Goal: Information Seeking & Learning: Compare options

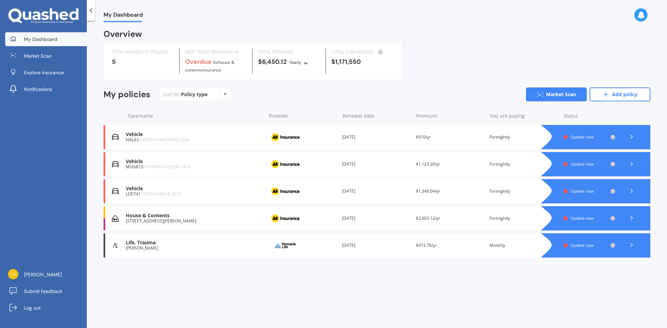
click at [151, 218] on div "House & Contents" at bounding box center [194, 216] width 136 height 6
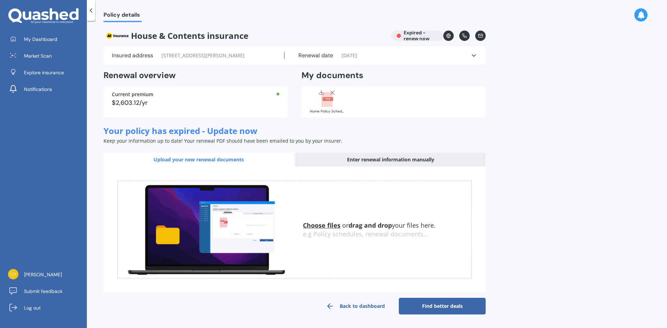
click at [365, 304] on link "Back to dashboard" at bounding box center [355, 306] width 87 height 17
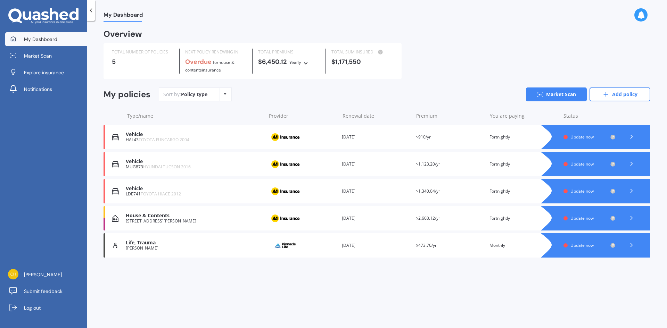
click at [208, 135] on div "Vehicle" at bounding box center [194, 135] width 136 height 6
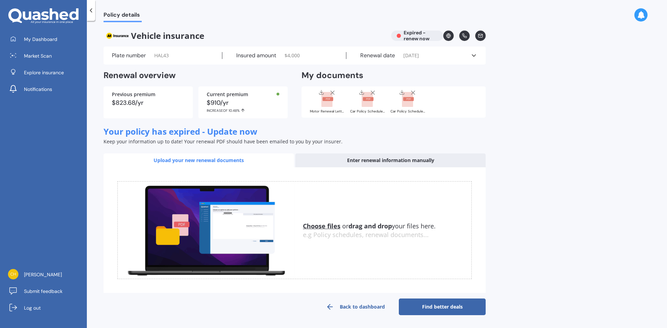
click at [397, 157] on div "Enter renewal information manually" at bounding box center [390, 160] width 190 height 14
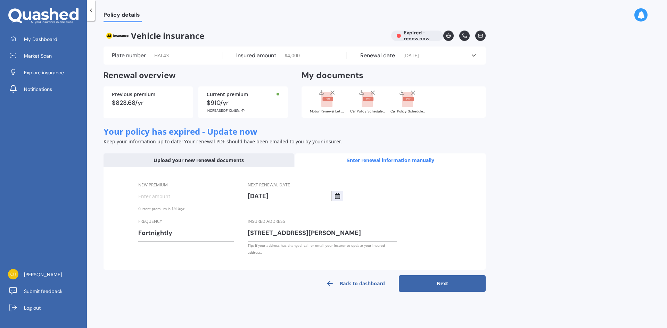
click at [181, 199] on input "New premium" at bounding box center [186, 196] width 96 height 10
click at [208, 159] on div "Upload your new renewal documents" at bounding box center [198, 160] width 190 height 14
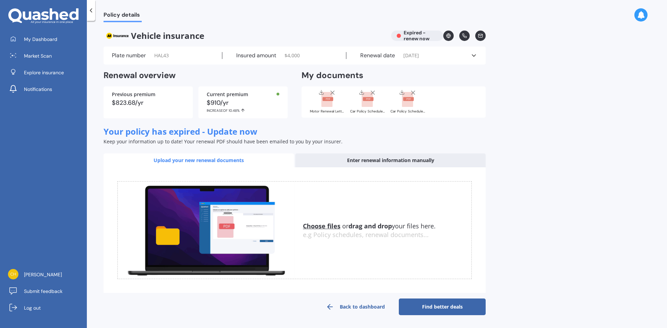
click at [92, 15] on div at bounding box center [91, 10] width 8 height 21
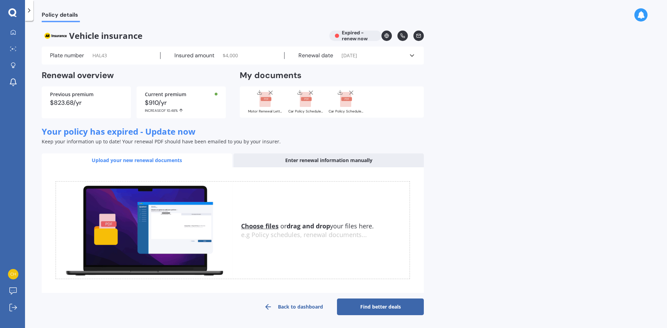
click at [302, 310] on link "Back to dashboard" at bounding box center [293, 307] width 87 height 17
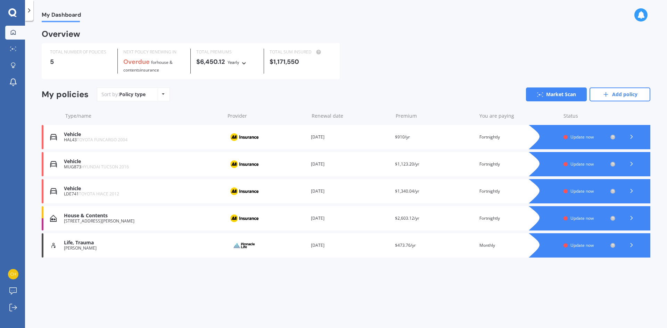
click at [629, 193] on icon at bounding box center [631, 191] width 7 height 7
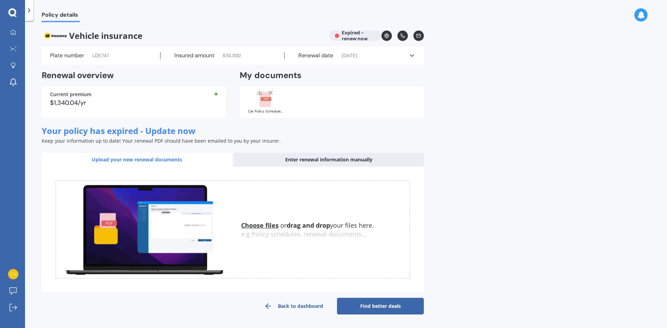
click at [260, 226] on u "Choose files" at bounding box center [260, 225] width 38 height 8
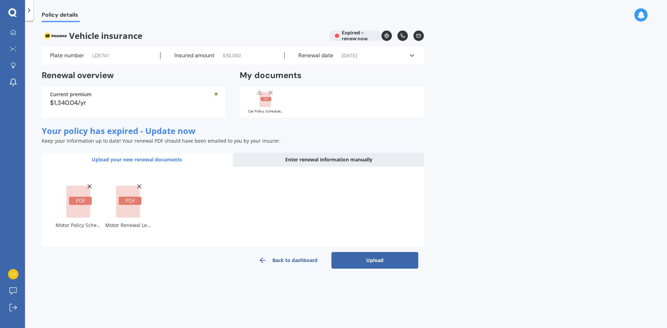
click at [381, 263] on button "Upload" at bounding box center [374, 260] width 87 height 17
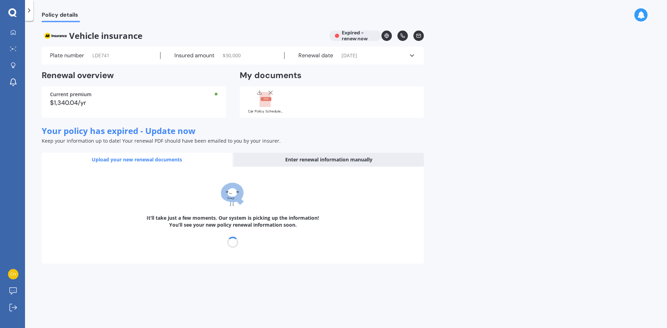
select select "15"
select select "10"
select select "2026"
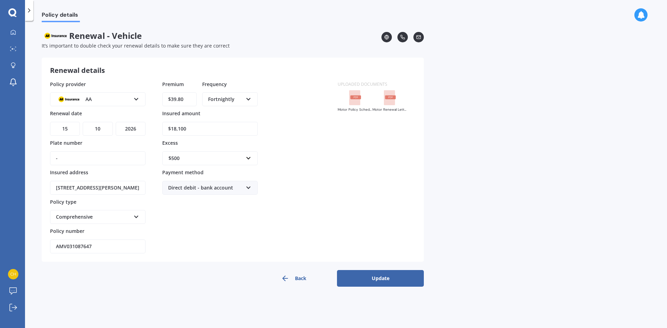
click at [62, 158] on input "-" at bounding box center [98, 158] width 96 height 14
type input "LDE"
drag, startPoint x: 58, startPoint y: 184, endPoint x: 35, endPoint y: 184, distance: 23.3
click at [35, 184] on div "Policy details Renewal - Vehicle It’s important to double check your renewal de…" at bounding box center [346, 175] width 642 height 307
type input "[STREET_ADDRESS][PERSON_NAME]"
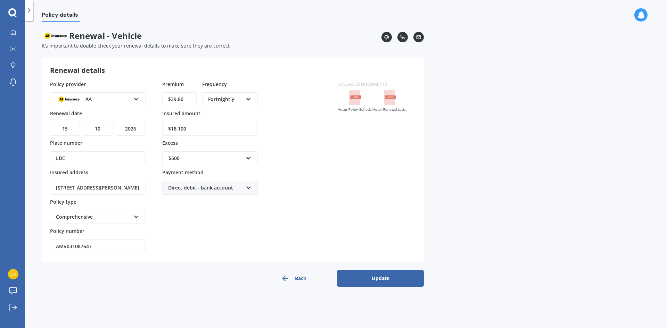
click at [183, 204] on div "Premium $39.80 Frequency Fortnightly Yearly Six-Monthly Quarterly Monthly Fortn…" at bounding box center [210, 167] width 96 height 173
click at [74, 157] on input "LDE" at bounding box center [98, 158] width 96 height 14
click at [74, 159] on input "LDE" at bounding box center [98, 158] width 96 height 14
type input "LDE741"
click at [374, 276] on button "Update" at bounding box center [380, 278] width 87 height 17
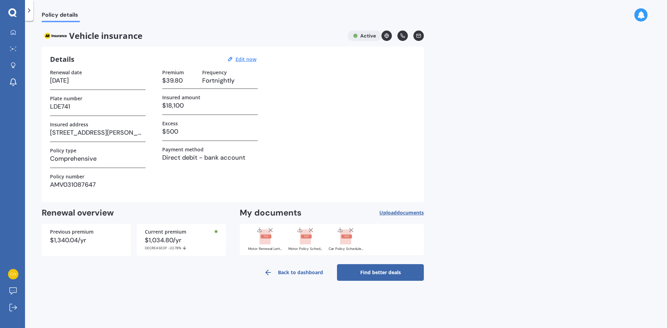
click at [294, 268] on link "Back to dashboard" at bounding box center [293, 272] width 87 height 17
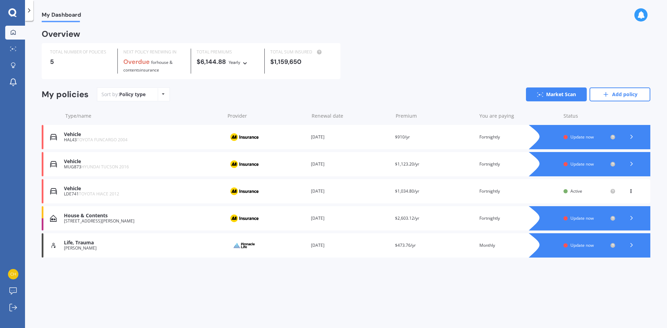
click at [640, 221] on div at bounding box center [631, 218] width 21 height 10
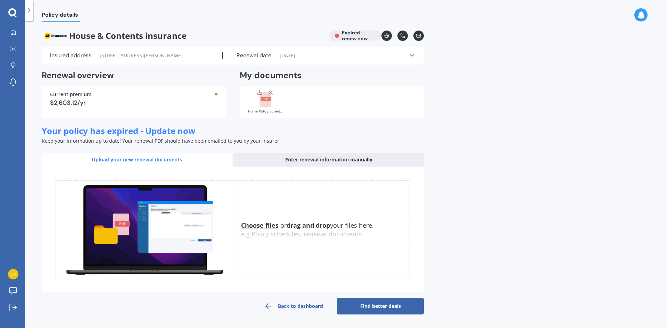
click at [272, 227] on u "Choose files" at bounding box center [260, 225] width 38 height 8
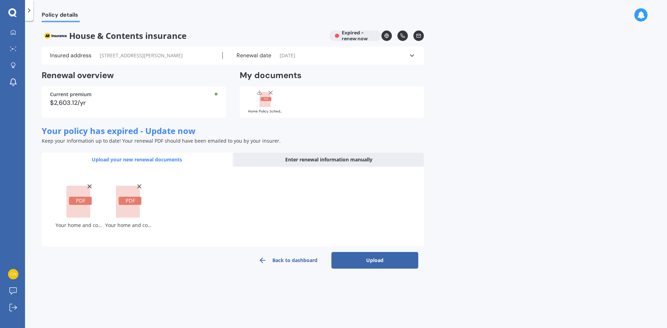
click at [370, 257] on button "Upload" at bounding box center [374, 260] width 87 height 17
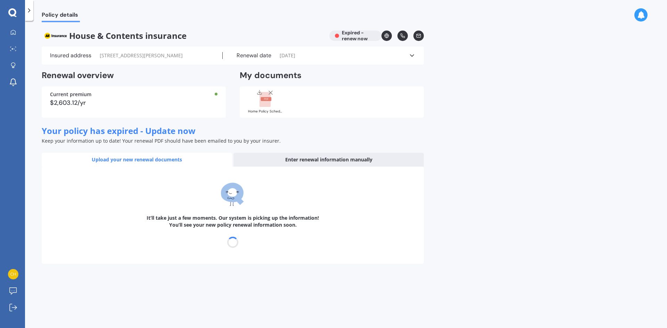
select select "22"
select select "05"
select select "2026"
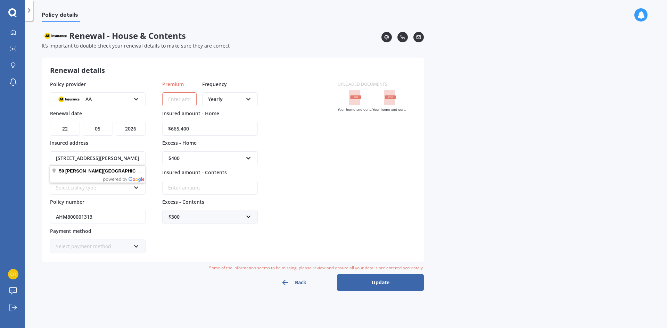
drag, startPoint x: 79, startPoint y: 157, endPoint x: 60, endPoint y: 155, distance: 19.2
click at [60, 155] on input "[STREET_ADDRESS][PERSON_NAME]" at bounding box center [98, 158] width 96 height 14
type input "[STREET_ADDRESS][PERSON_NAME]"
click at [88, 188] on div "Select policy type" at bounding box center [93, 188] width 75 height 8
click at [90, 202] on span "Home and Contents Insurance Package" at bounding box center [91, 203] width 71 height 11
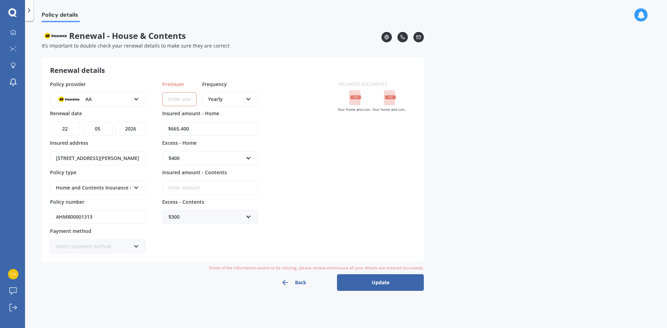
click at [176, 98] on input "Premium" at bounding box center [179, 99] width 34 height 14
drag, startPoint x: 199, startPoint y: 127, endPoint x: 116, endPoint y: 117, distance: 83.7
click at [116, 117] on div "Policy provider AA AA AMI AMP ANZ ASB Ando BNZ Co-Operative Bank FMG Initio Kiw…" at bounding box center [189, 167] width 279 height 173
type input "$1,075,828"
click at [445, 320] on div "Policy details Renewal - House & Contents It’s important to double check your r…" at bounding box center [346, 175] width 642 height 307
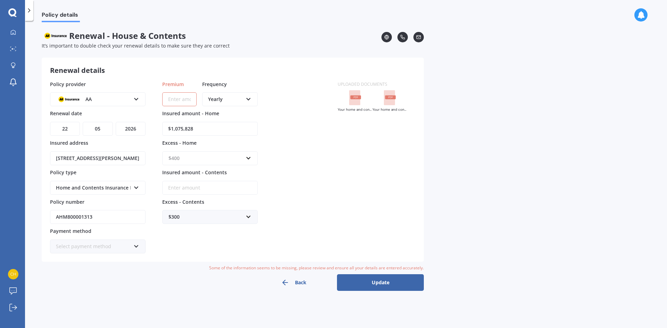
click at [174, 163] on input "text" at bounding box center [207, 158] width 89 height 13
click at [175, 194] on span "$500" at bounding box center [173, 197] width 11 height 7
click at [267, 175] on div "Policy provider AA AA AMI AMP ANZ ASB Ando BNZ Co-Operative Bank FMG Initio Kiw…" at bounding box center [189, 167] width 279 height 173
click at [209, 186] on input "Insured amount - Contents" at bounding box center [210, 188] width 96 height 14
click at [207, 183] on input "Insured amount - Contents" at bounding box center [210, 188] width 96 height 14
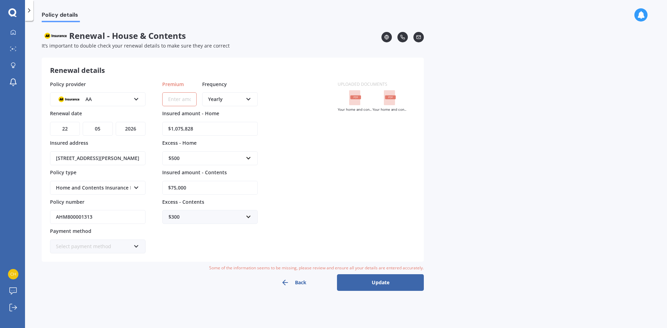
type input "$75,000"
click at [194, 215] on div "$300" at bounding box center [205, 217] width 75 height 8
click at [184, 267] on div "$500" at bounding box center [210, 268] width 95 height 13
click at [228, 248] on div "Premium Frequency Yearly Yearly Six-Monthly Quarterly Monthly Fortnightly Weekl…" at bounding box center [210, 167] width 96 height 173
click at [183, 100] on input "Premium" at bounding box center [179, 99] width 34 height 14
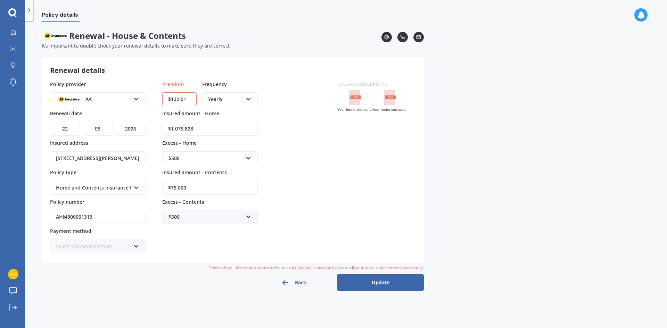
type input "$122.01"
click at [236, 101] on div "Yearly" at bounding box center [225, 100] width 35 height 8
click at [225, 162] on span "Fortnightly" at bounding box center [220, 162] width 25 height 7
click at [280, 147] on div "Policy provider AA AA AMI AMP ANZ ASB Ando BNZ Co-Operative Bank FMG Initio Kiw…" at bounding box center [189, 167] width 279 height 173
click at [378, 285] on button "Update" at bounding box center [380, 282] width 87 height 17
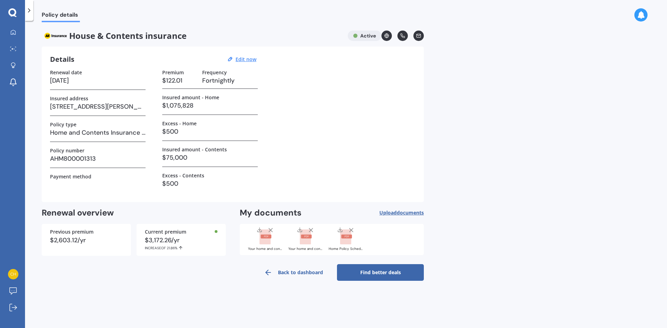
click at [305, 273] on link "Back to dashboard" at bounding box center [293, 272] width 87 height 17
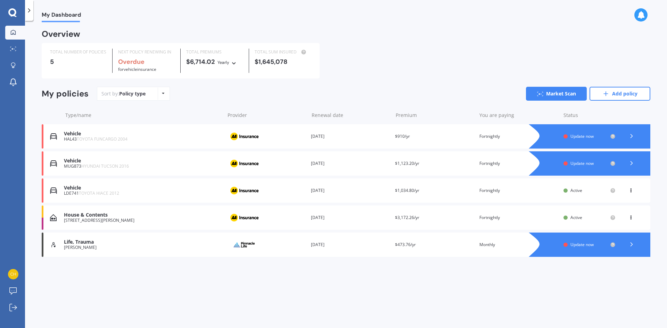
click at [596, 139] on div "Update now" at bounding box center [588, 136] width 37 height 5
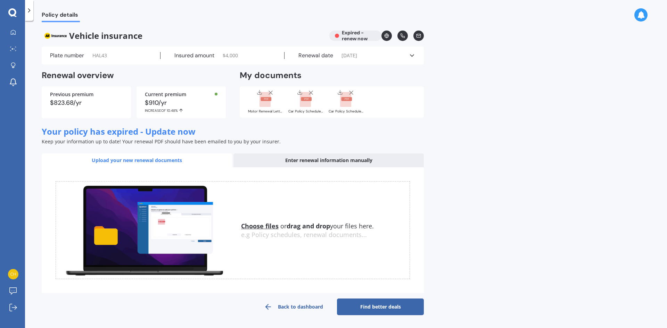
click at [264, 223] on u "Choose files" at bounding box center [260, 226] width 38 height 8
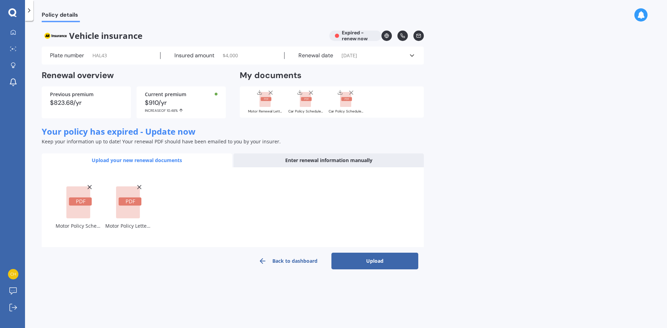
click at [356, 251] on div "Uploading Motor Policy Schedule AMV028430916.pdf Motor Policy Letter AMV0284309…" at bounding box center [233, 218] width 382 height 102
click at [357, 256] on button "Upload" at bounding box center [374, 261] width 87 height 17
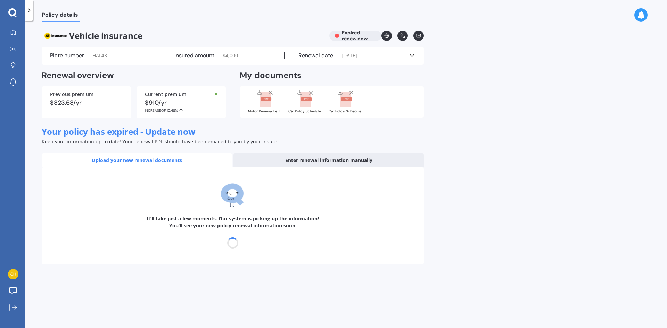
select select "21"
select select "01"
select select "2025"
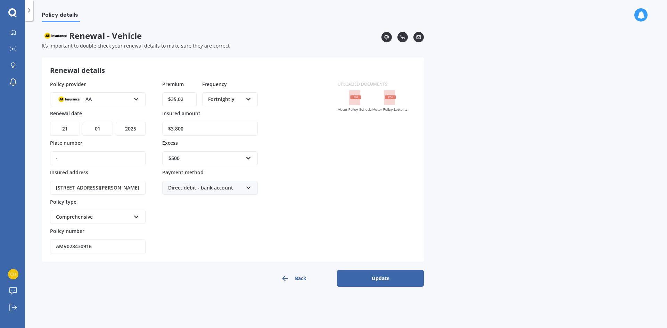
click at [557, 76] on div "Policy details Renewal - Vehicle It’s important to double check your renewal de…" at bounding box center [346, 175] width 642 height 307
click at [95, 155] on input "-" at bounding box center [98, 158] width 96 height 14
type input "HAL43"
drag, startPoint x: 77, startPoint y: 184, endPoint x: 59, endPoint y: 182, distance: 18.9
click at [58, 182] on input "[STREET_ADDRESS][PERSON_NAME]" at bounding box center [98, 188] width 96 height 14
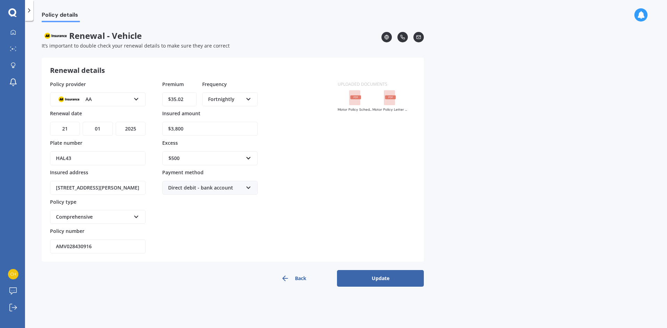
type input "[STREET_ADDRESS][PERSON_NAME]"
click at [188, 221] on div "Premium $35.02 Frequency Fortnightly Yearly Six-Monthly Quarterly Monthly Fortn…" at bounding box center [210, 167] width 96 height 173
click at [375, 282] on button "Update" at bounding box center [380, 278] width 87 height 17
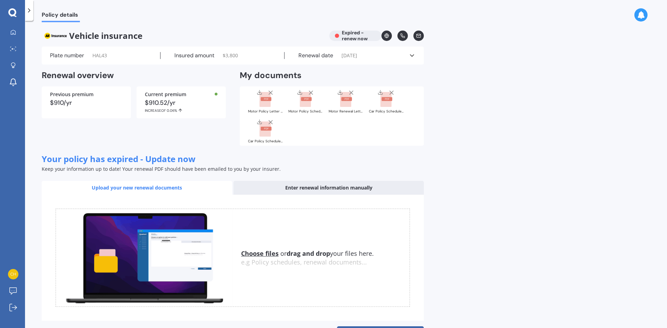
scroll to position [27, 0]
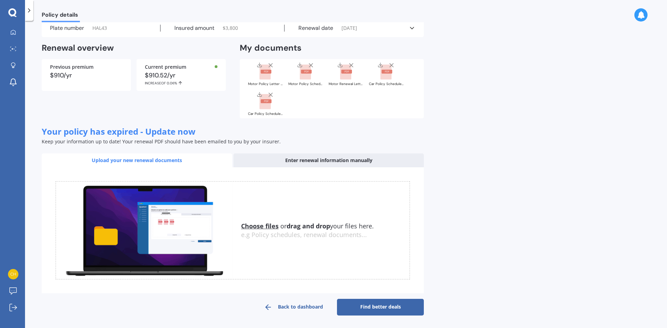
click at [311, 307] on link "Back to dashboard" at bounding box center [293, 307] width 87 height 17
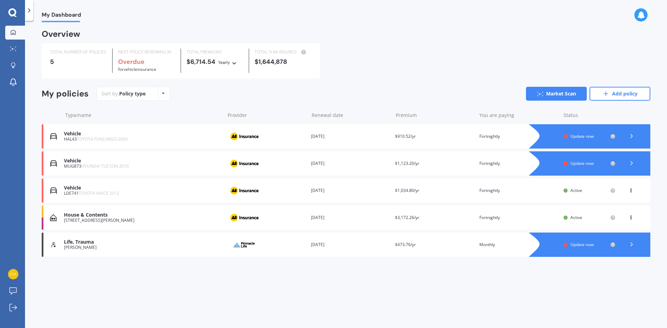
click at [625, 172] on div at bounding box center [596, 163] width 108 height 24
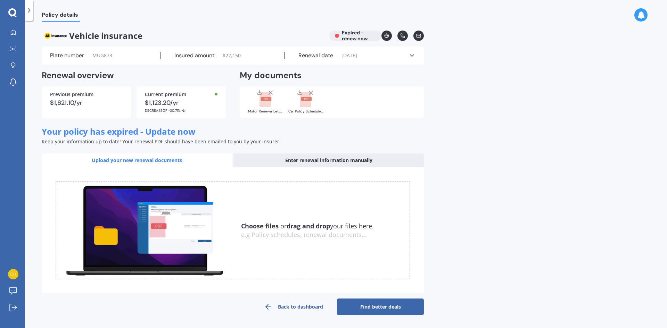
click at [285, 306] on link "Back to dashboard" at bounding box center [293, 307] width 87 height 17
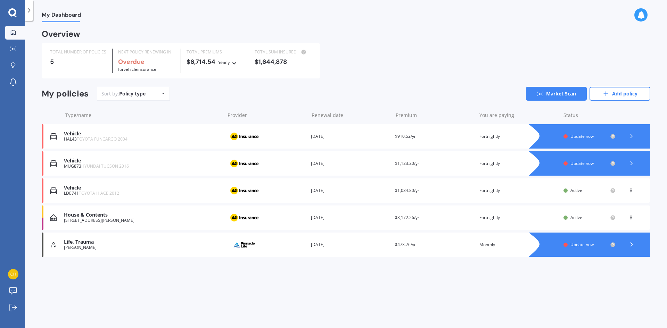
click at [631, 242] on icon at bounding box center [631, 244] width 7 height 7
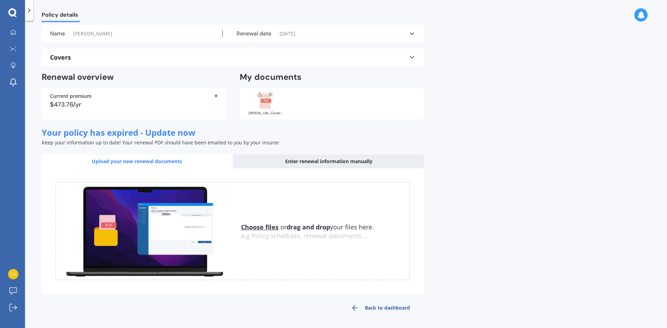
scroll to position [23, 0]
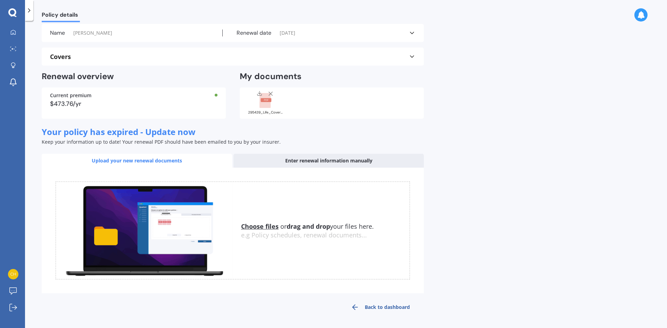
click at [271, 131] on div "Your policy has expired - Update now Keep your information up to date! Your ren…" at bounding box center [233, 136] width 382 height 18
click at [273, 55] on div "Covers" at bounding box center [232, 56] width 365 height 7
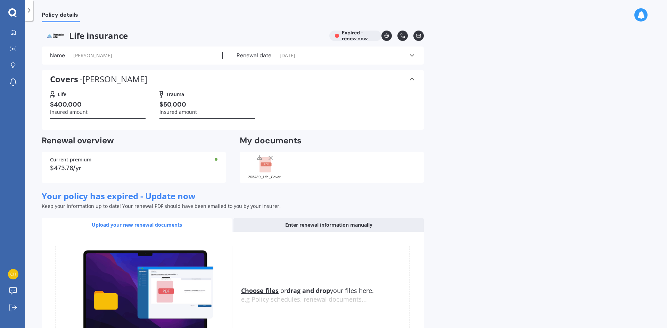
scroll to position [65, 0]
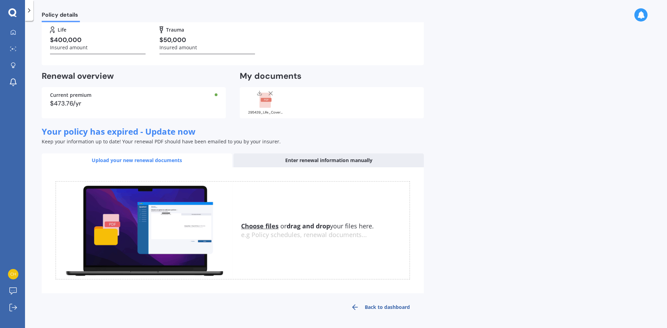
click at [399, 303] on link "Back to dashboard" at bounding box center [380, 307] width 87 height 17
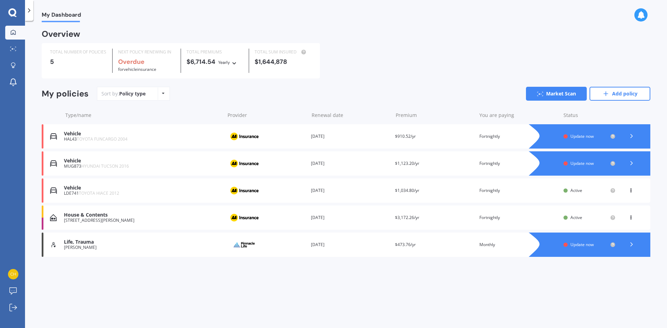
click at [630, 135] on icon at bounding box center [631, 136] width 7 height 7
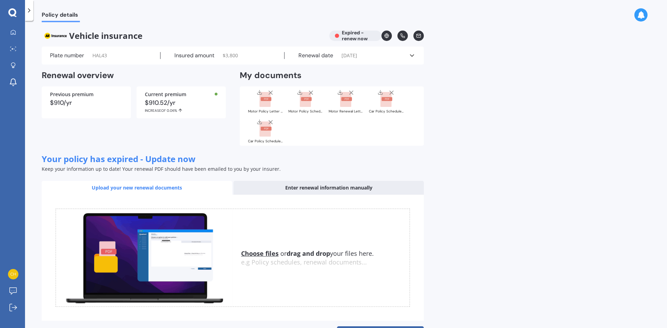
scroll to position [27, 0]
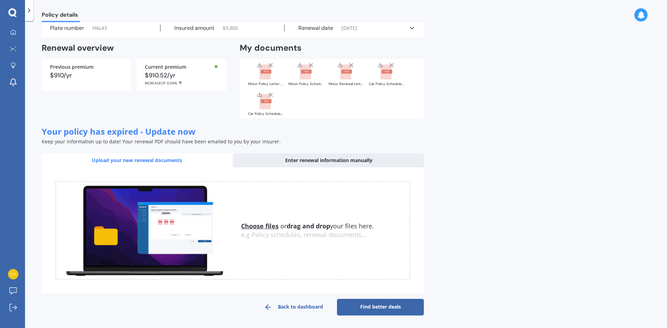
click at [365, 308] on link "Find better deals" at bounding box center [380, 307] width 87 height 17
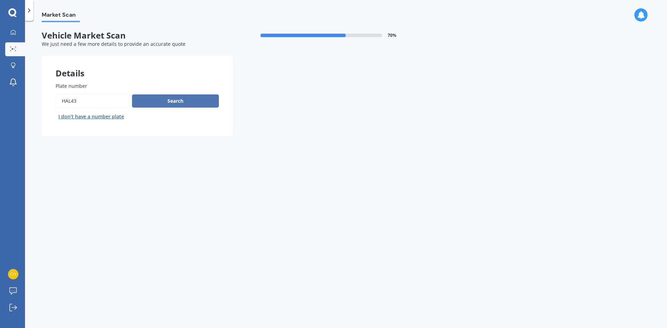
click at [178, 105] on button "Search" at bounding box center [175, 100] width 87 height 13
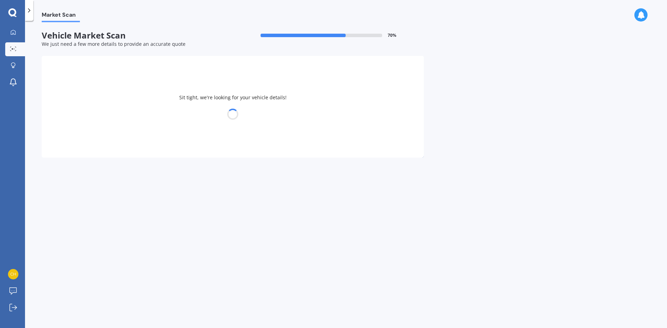
select select "TOYOTA"
select select "FUNCARGO"
select select "30"
select select "06"
select select "1989"
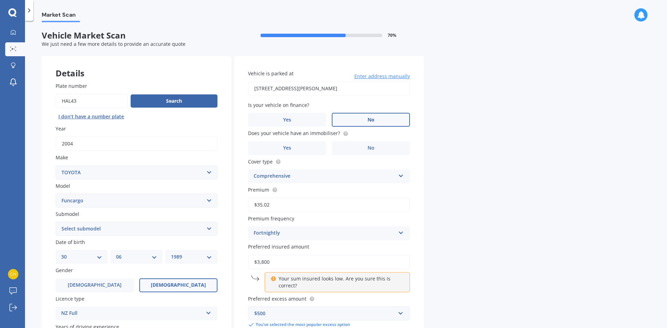
click at [375, 121] on label "No" at bounding box center [371, 120] width 78 height 14
click at [0, 0] on input "No" at bounding box center [0, 0] width 0 height 0
click at [362, 151] on label "No" at bounding box center [371, 148] width 78 height 14
click at [0, 0] on input "No" at bounding box center [0, 0] width 0 height 0
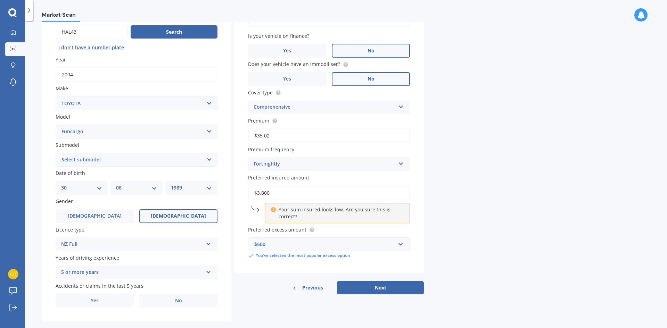
scroll to position [71, 0]
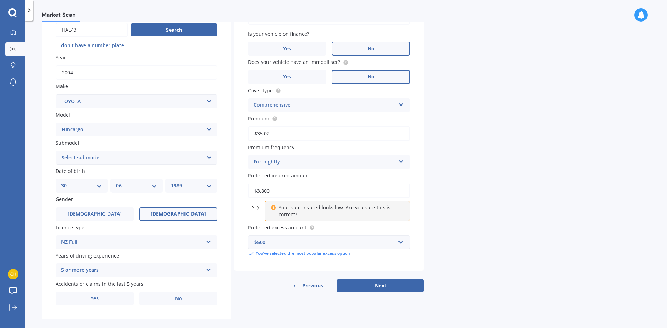
drag, startPoint x: 271, startPoint y: 193, endPoint x: 232, endPoint y: 188, distance: 39.6
click at [232, 188] on div "Details Plate number Search I don’t have a number plate Year [DATE] Make Select…" at bounding box center [233, 152] width 382 height 335
type input "$4,000"
click at [381, 175] on label "Preferred insured amount" at bounding box center [327, 175] width 159 height 7
click at [381, 184] on input "$4,000" at bounding box center [329, 191] width 162 height 15
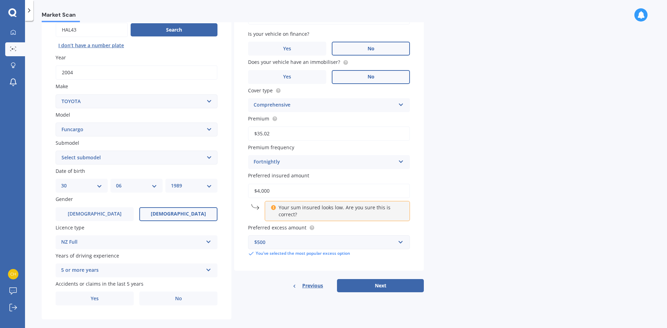
scroll to position [81, 0]
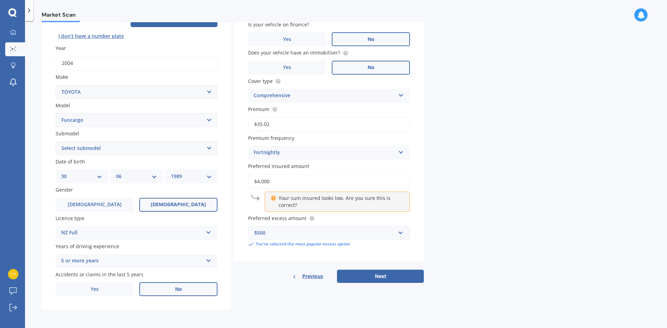
click at [181, 290] on span "No" at bounding box center [178, 290] width 7 height 6
click at [0, 0] on input "No" at bounding box center [0, 0] width 0 height 0
click at [366, 281] on button "Next" at bounding box center [380, 276] width 87 height 13
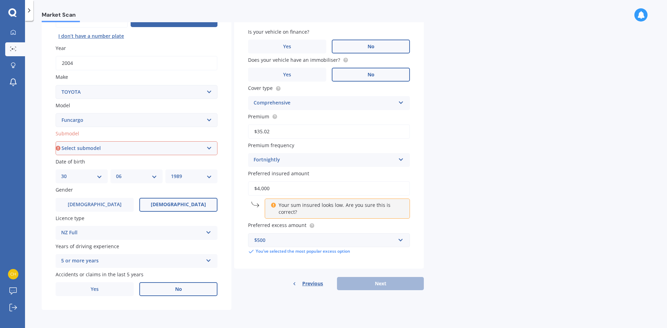
click at [131, 145] on select "Select submodel (All)" at bounding box center [137, 148] width 162 height 14
select select "(ALL)"
click at [56, 141] on select "Select submodel (All)" at bounding box center [137, 148] width 162 height 14
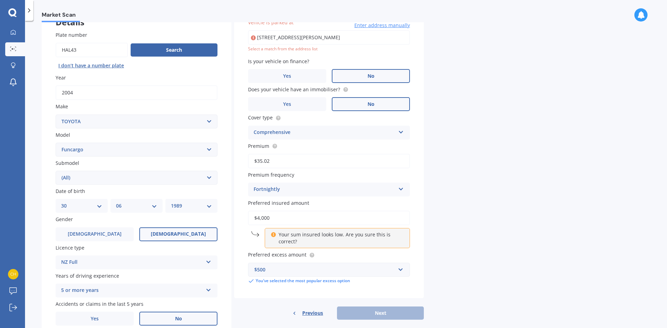
scroll to position [48, 0]
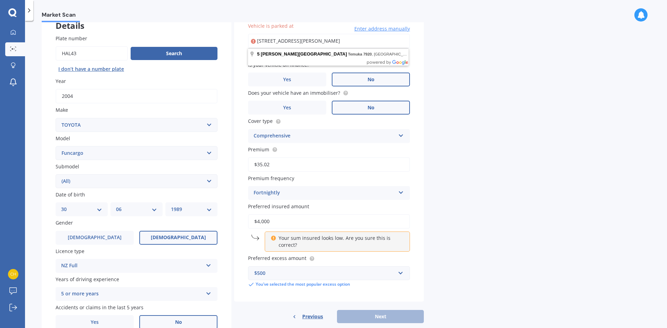
type input "[STREET_ADDRESS][PERSON_NAME]"
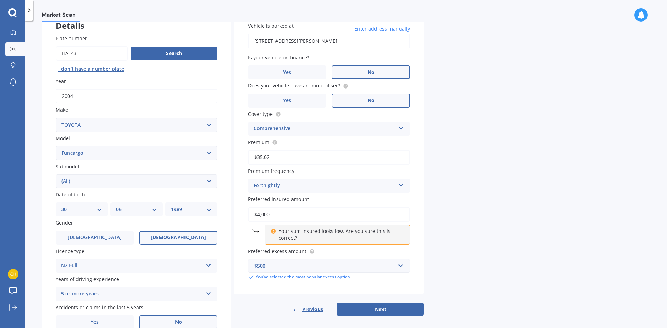
click at [368, 311] on button "Next" at bounding box center [380, 309] width 87 height 13
select select "30"
select select "06"
select select "1989"
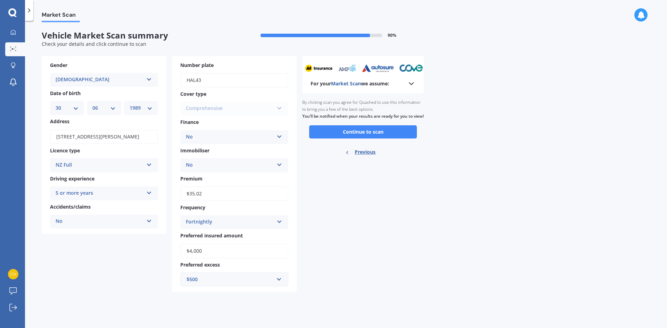
scroll to position [0, 0]
click at [412, 83] on icon at bounding box center [411, 84] width 8 height 8
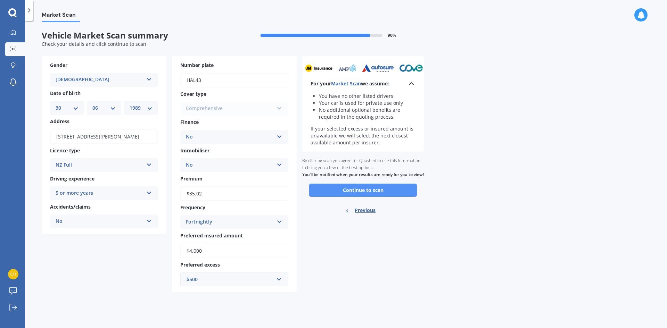
click at [363, 197] on button "Continue to scan" at bounding box center [363, 190] width 108 height 13
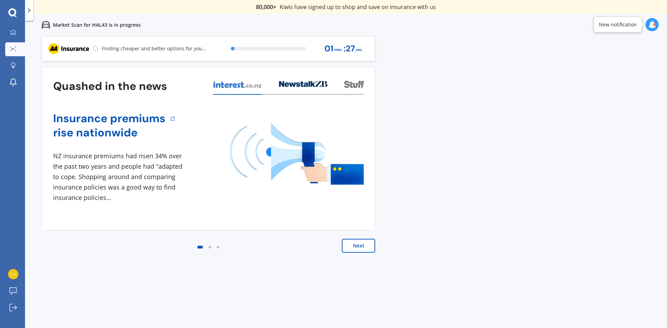
click at [355, 248] on button "Next" at bounding box center [358, 246] width 33 height 14
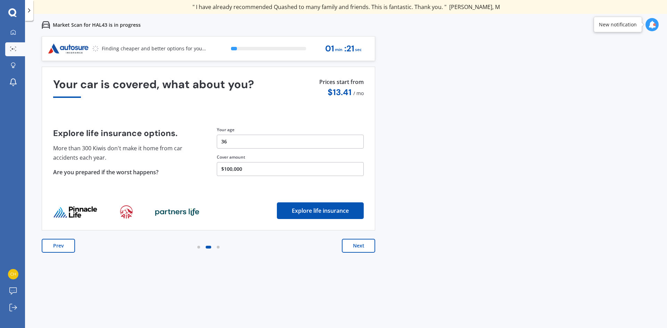
click at [226, 166] on button "$100,000" at bounding box center [290, 169] width 147 height 14
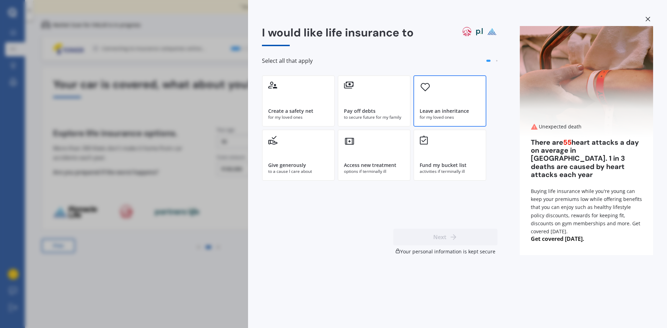
click at [451, 93] on div "Leave an inheritance for my loved ones" at bounding box center [449, 100] width 73 height 51
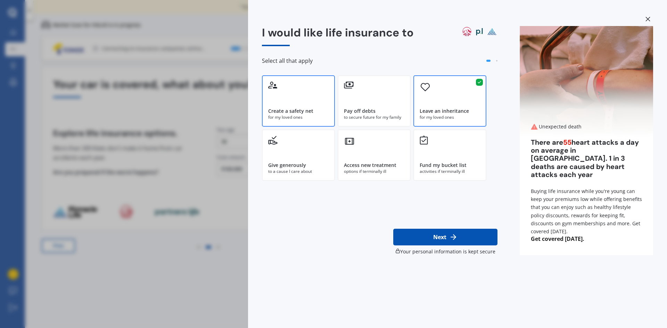
click at [298, 93] on div "Create a safety net for my loved ones" at bounding box center [298, 100] width 73 height 51
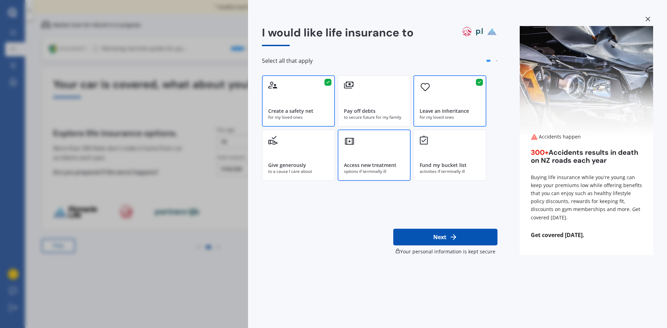
click at [397, 160] on div "Access new treatment options if terminally ill" at bounding box center [374, 155] width 73 height 51
click at [369, 93] on div "Pay off debts to secure future for my family" at bounding box center [374, 100] width 73 height 51
click at [441, 239] on button "Next" at bounding box center [445, 237] width 104 height 17
select select "30"
select select "06"
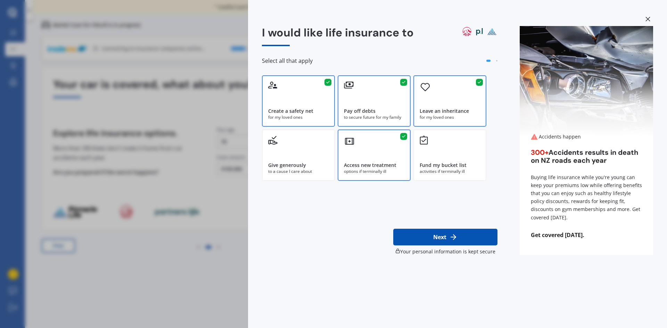
select select "1989"
select select "Light manual work e.g. plumber, nurse, hairdresser"
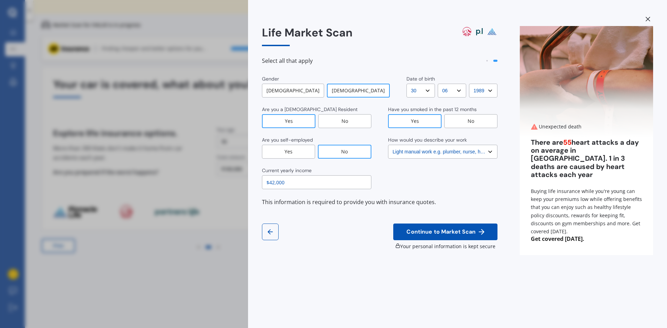
click at [448, 233] on span "Continue to Market Scan" at bounding box center [441, 232] width 72 height 7
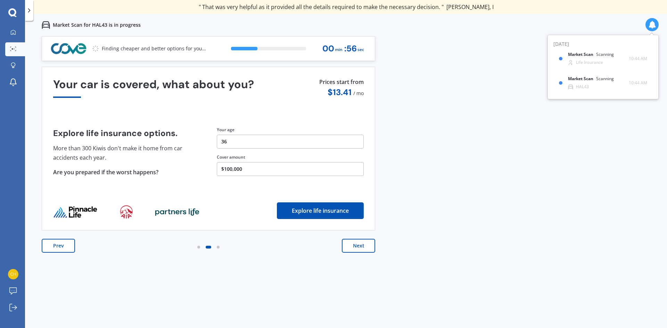
click at [365, 249] on button "Next" at bounding box center [358, 246] width 33 height 14
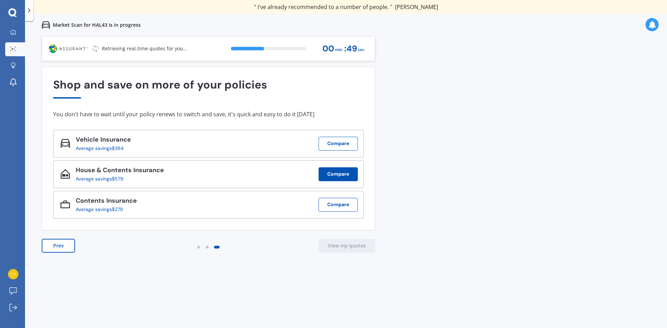
click at [350, 170] on button "Compare" at bounding box center [337, 174] width 39 height 14
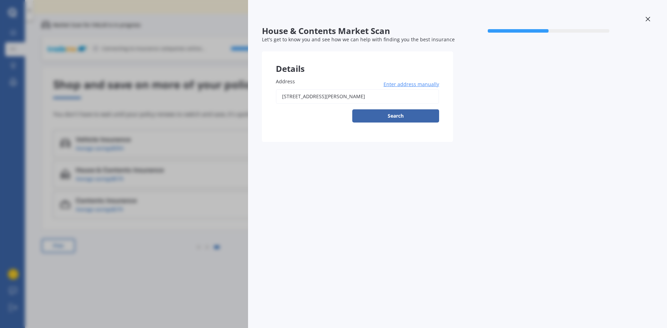
click at [397, 80] on label "Address" at bounding box center [356, 81] width 160 height 7
click at [397, 89] on input "[STREET_ADDRESS][PERSON_NAME]" at bounding box center [357, 96] width 163 height 15
click at [396, 84] on span "Enter address manually" at bounding box center [411, 84] width 56 height 7
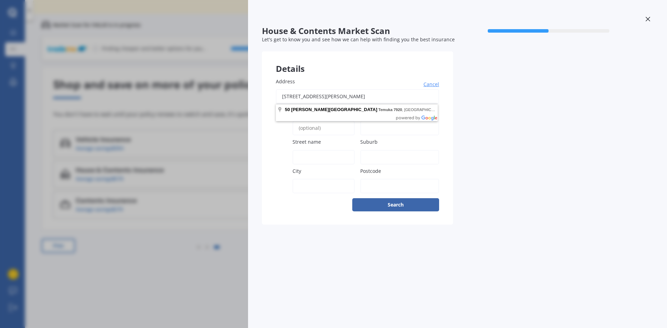
drag, startPoint x: 289, startPoint y: 96, endPoint x: 387, endPoint y: 97, distance: 98.3
click at [387, 97] on input "[STREET_ADDRESS][PERSON_NAME]" at bounding box center [357, 96] width 163 height 15
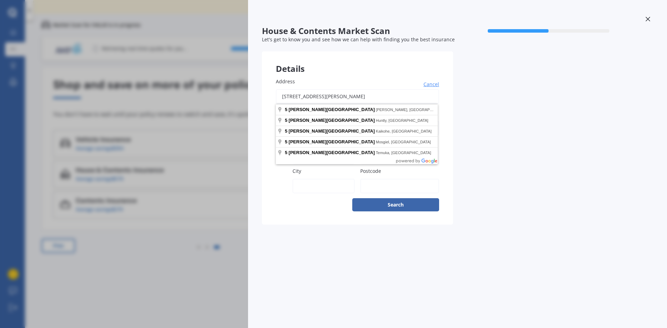
click at [351, 97] on input "[STREET_ADDRESS][PERSON_NAME]" at bounding box center [357, 96] width 163 height 15
click at [470, 128] on div "Details Address [STREET_ADDRESS][PERSON_NAME] Cancel Search Flat number Street …" at bounding box center [453, 137] width 382 height 173
click at [334, 92] on input "[STREET_ADDRESS][PERSON_NAME]" at bounding box center [357, 96] width 163 height 15
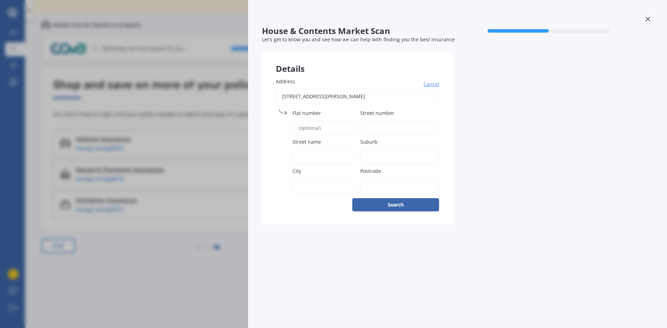
type input "[STREET_ADDRESS][PERSON_NAME]"
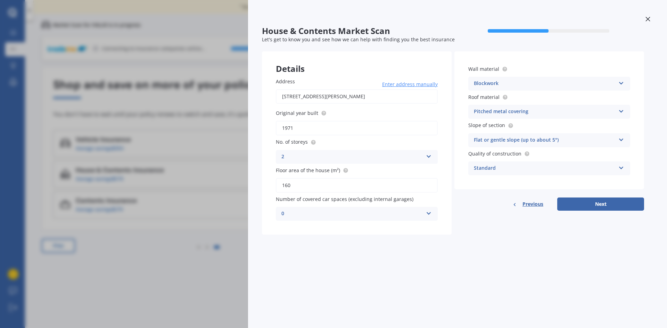
click at [400, 214] on div "0" at bounding box center [352, 214] width 142 height 8
click at [306, 238] on div "1" at bounding box center [356, 240] width 161 height 13
click at [583, 208] on button "Next" at bounding box center [600, 204] width 87 height 13
select select "30"
select select "06"
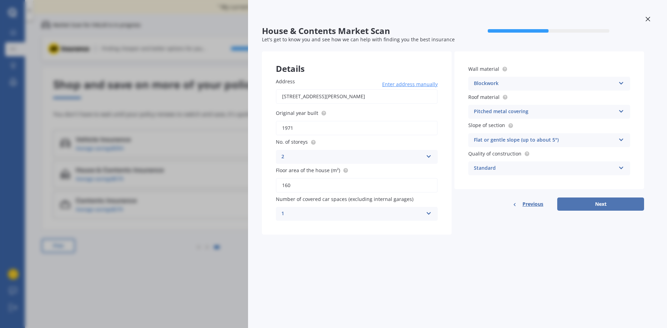
select select "1989"
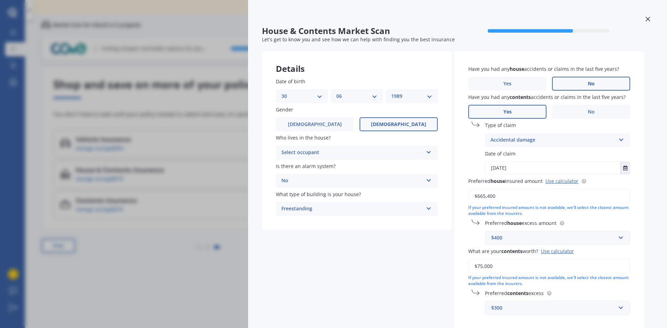
click at [396, 185] on div "No Yes, monitored Yes, not monitored No" at bounding box center [357, 181] width 162 height 14
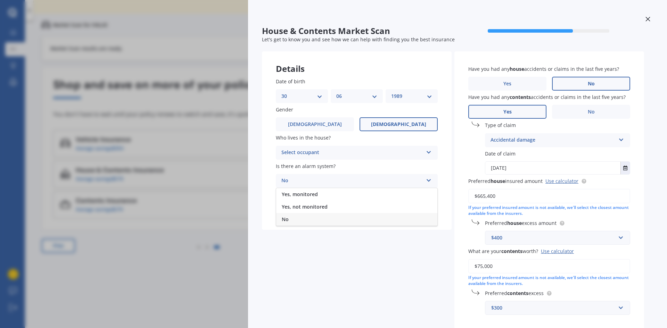
click at [389, 178] on div "No" at bounding box center [352, 181] width 142 height 8
click at [371, 149] on div "Select occupant" at bounding box center [352, 153] width 142 height 8
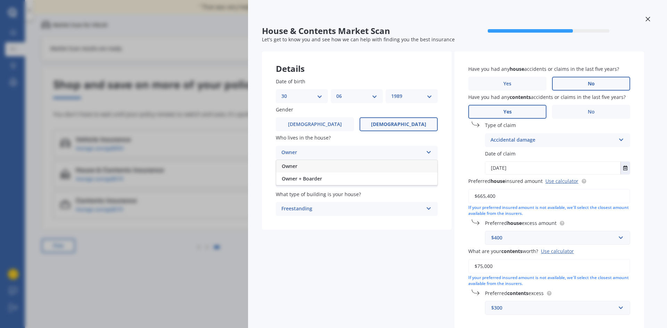
click at [349, 165] on div "Owner" at bounding box center [356, 166] width 161 height 13
click at [566, 142] on div "Accidental damage" at bounding box center [552, 140] width 125 height 8
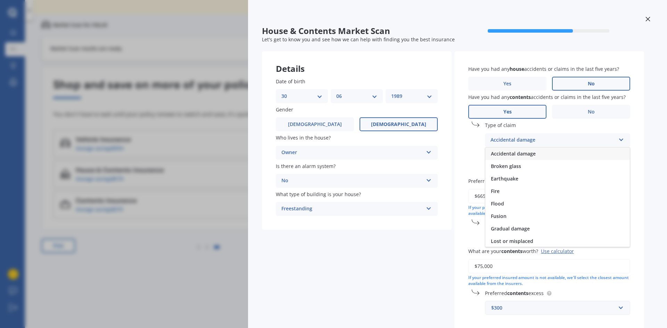
click at [566, 141] on div "Accidental damage" at bounding box center [552, 140] width 125 height 8
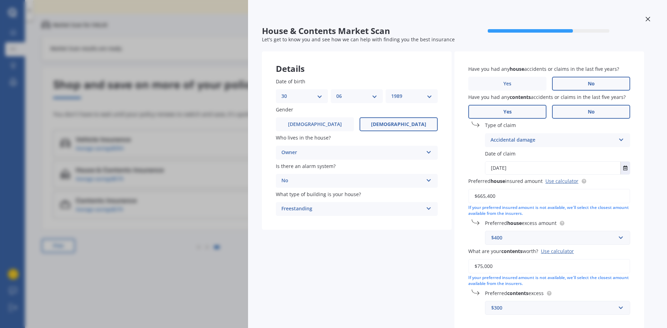
click at [584, 110] on label "No" at bounding box center [591, 112] width 78 height 14
click at [0, 0] on input "No" at bounding box center [0, 0] width 0 height 0
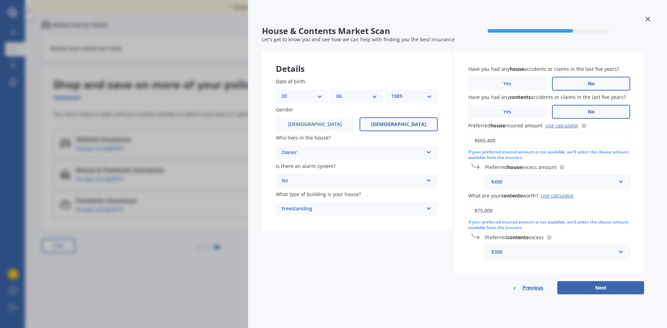
drag, startPoint x: 501, startPoint y: 142, endPoint x: 455, endPoint y: 130, distance: 47.4
click at [455, 130] on div "Have you had any house accidents or claims in the last five years? Yes No Have …" at bounding box center [549, 162] width 190 height 222
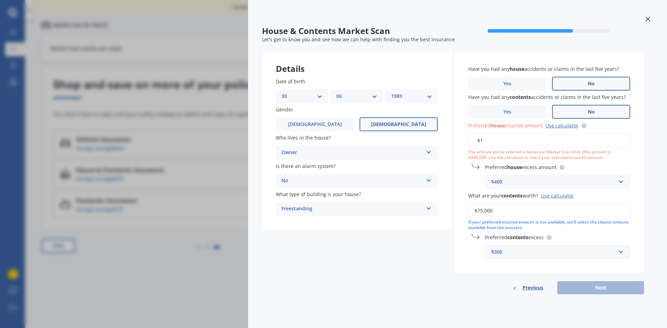
type input "$1,075,828"
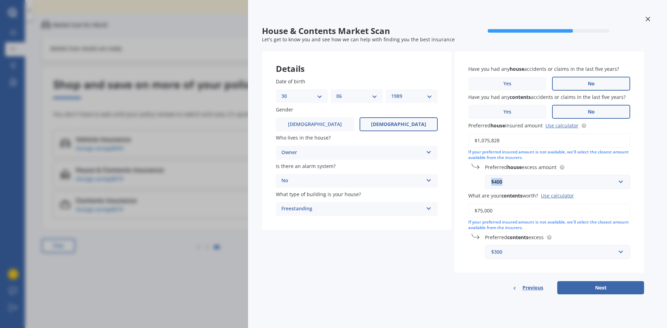
drag, startPoint x: 514, startPoint y: 183, endPoint x: 487, endPoint y: 184, distance: 27.8
click at [487, 184] on div "$400 $300 $400 $500 $750 $1,000 $2,000 $2,500" at bounding box center [557, 182] width 145 height 14
type input "500"
click at [498, 197] on b "500" at bounding box center [497, 195] width 8 height 7
click at [511, 252] on div "$300" at bounding box center [553, 252] width 124 height 8
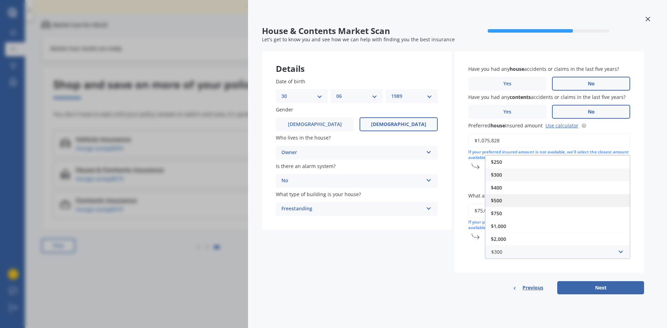
click at [500, 204] on div "$500" at bounding box center [557, 200] width 144 height 13
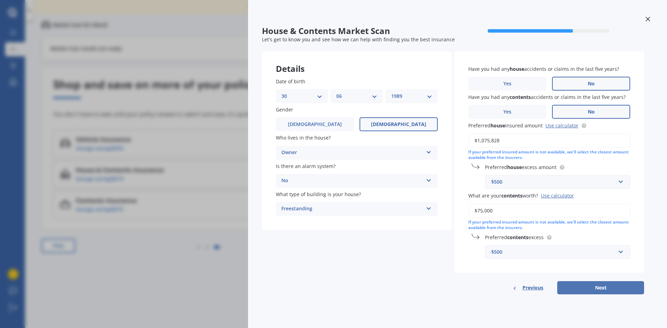
click at [594, 293] on button "Next" at bounding box center [600, 287] width 87 height 13
select select "30"
select select "06"
select select "1989"
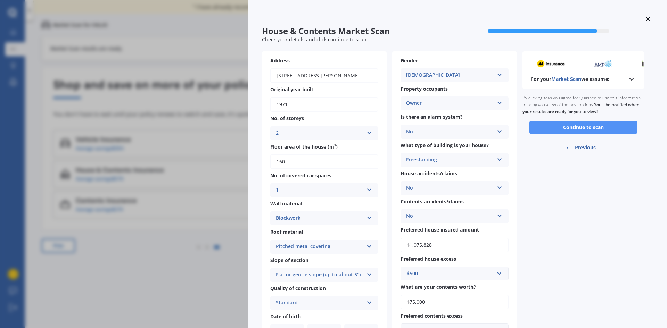
click at [574, 133] on button "Continue to scan" at bounding box center [583, 127] width 108 height 13
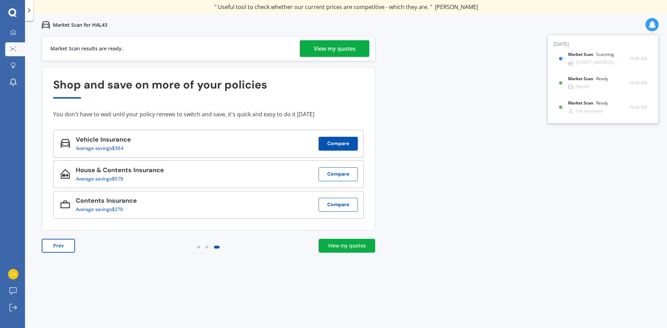
click at [327, 148] on button "Compare" at bounding box center [337, 144] width 39 height 14
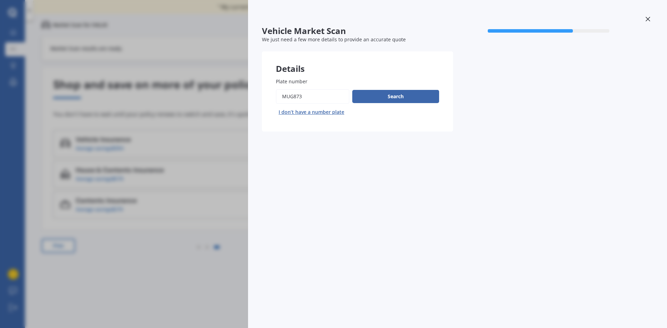
drag, startPoint x: 309, startPoint y: 99, endPoint x: 250, endPoint y: 100, distance: 59.7
click at [250, 100] on div "Vehicle Market Scan 70 % We just need a few more details to provide an accurate…" at bounding box center [457, 164] width 419 height 328
type input "LDE741"
click at [381, 93] on button "Search" at bounding box center [395, 96] width 87 height 13
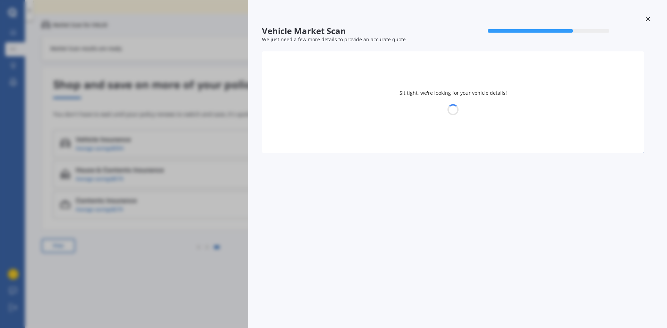
select select "TOYOTA"
select select "HIACE"
select select "30"
select select "06"
select select "1989"
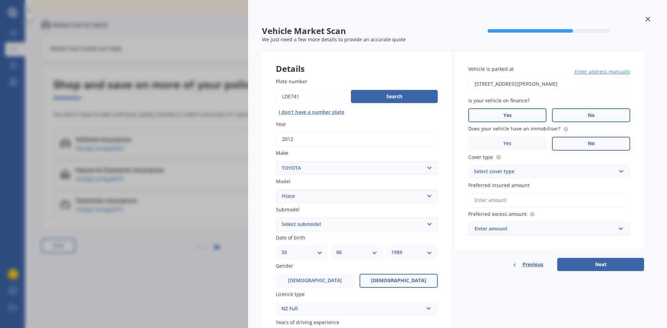
click at [572, 115] on label "No" at bounding box center [591, 115] width 78 height 14
click at [0, 0] on input "No" at bounding box center [0, 0] width 0 height 0
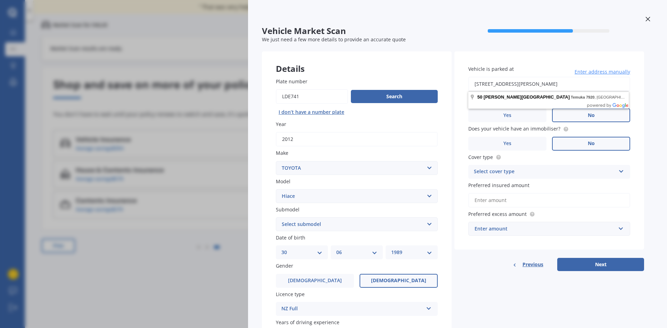
drag, startPoint x: 478, startPoint y: 82, endPoint x: 568, endPoint y: 84, distance: 89.6
click at [568, 84] on input "[STREET_ADDRESS][PERSON_NAME]" at bounding box center [549, 84] width 162 height 15
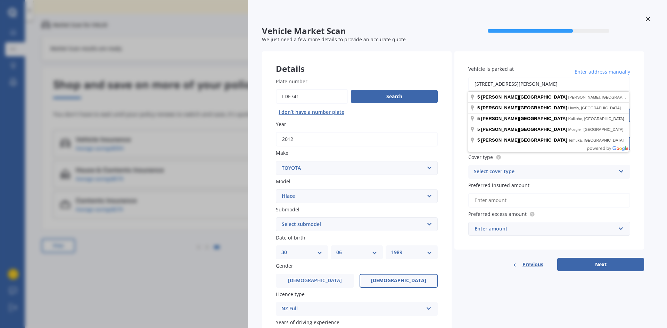
type input "[STREET_ADDRESS][PERSON_NAME]"
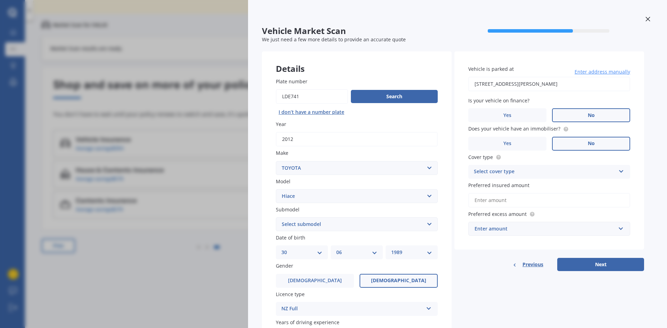
click at [535, 171] on div "Select cover type" at bounding box center [545, 172] width 142 height 8
click at [522, 187] on div "Comprehensive" at bounding box center [548, 185] width 161 height 13
click at [534, 199] on input "Preferred insured amount" at bounding box center [549, 200] width 162 height 15
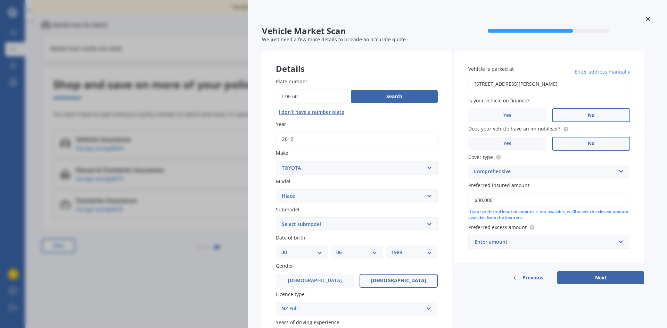
type input "$30,000"
click at [500, 246] on input "text" at bounding box center [547, 241] width 156 height 13
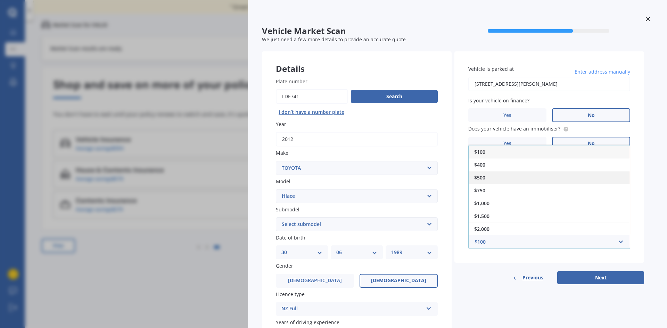
click at [492, 173] on div "$500" at bounding box center [548, 177] width 161 height 13
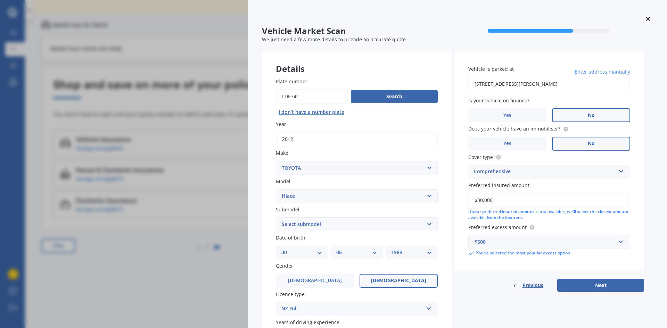
click at [484, 267] on div "Vehicle is parked at [STREET_ADDRESS][PERSON_NAME] Enter address manually Is yo…" at bounding box center [549, 160] width 190 height 219
click at [332, 280] on label "[DEMOGRAPHIC_DATA]" at bounding box center [315, 281] width 78 height 14
click at [0, 0] on input "[DEMOGRAPHIC_DATA]" at bounding box center [0, 0] width 0 height 0
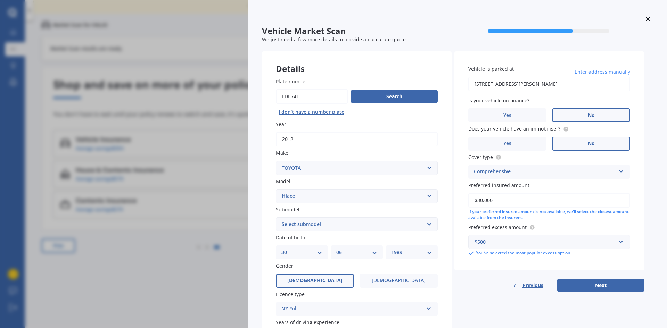
click at [306, 252] on select "DD 01 02 03 04 05 06 07 08 09 10 11 12 13 14 15 16 17 18 19 20 21 22 23 24 25 2…" at bounding box center [301, 253] width 41 height 8
select select "02"
click at [281, 249] on select "DD 01 02 03 04 05 06 07 08 09 10 11 12 13 14 15 16 17 18 19 20 21 22 23 24 25 2…" at bounding box center [301, 253] width 41 height 8
click at [347, 253] on select "MM 01 02 03 04 05 06 07 08 09 10 11 12" at bounding box center [356, 253] width 41 height 8
select select "02"
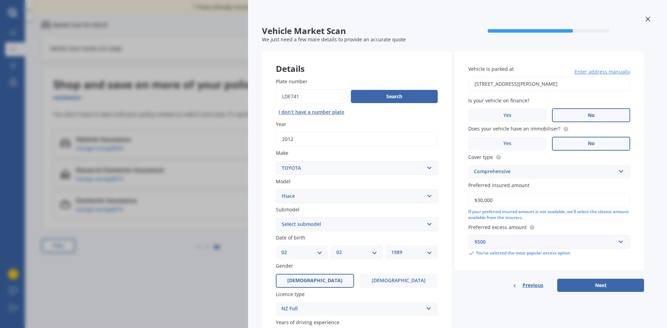
click at [336, 249] on select "MM 01 02 03 04 05 06 07 08 09 10 11 12" at bounding box center [356, 253] width 41 height 8
click at [395, 253] on select "YYYY 2025 2024 2023 2022 2021 2020 2019 2018 2017 2016 2015 2014 2013 2012 2011…" at bounding box center [411, 253] width 41 height 8
select select "1994"
click at [391, 249] on select "YYYY 2025 2024 2023 2022 2021 2020 2019 2018 2017 2016 2015 2014 2013 2012 2011…" at bounding box center [411, 253] width 41 height 8
drag, startPoint x: 663, startPoint y: 132, endPoint x: 666, endPoint y: 183, distance: 50.8
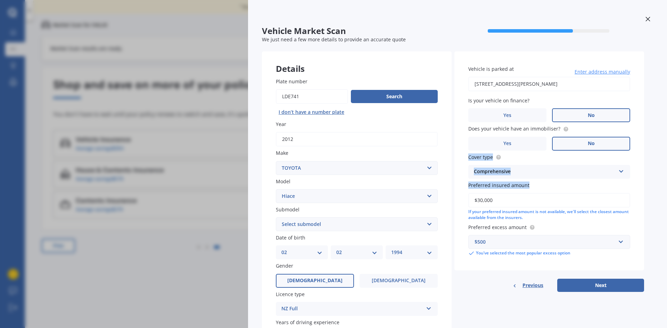
click at [666, 183] on div "Vehicle Market Scan 70 % We just need a few more details to provide an accurate…" at bounding box center [457, 164] width 419 height 328
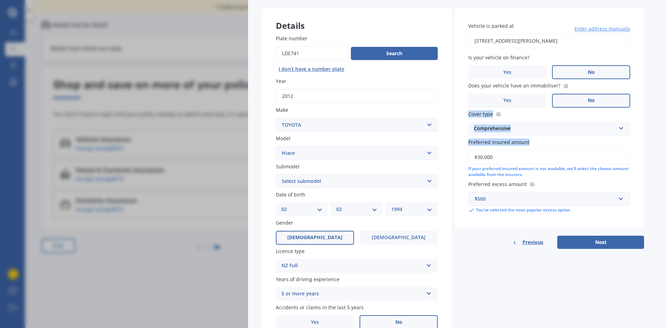
scroll to position [77, 0]
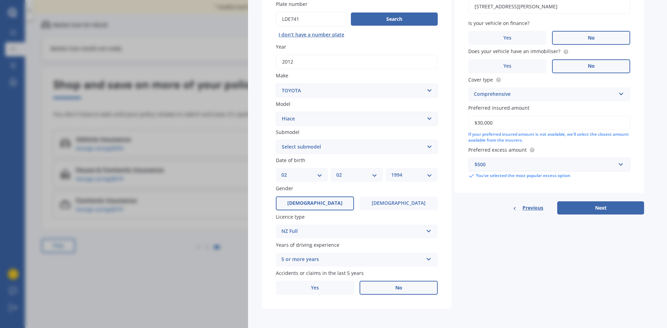
click at [522, 285] on div "Details Plate number Search I don’t have a number plate Year [DATE] Make Select…" at bounding box center [453, 141] width 382 height 335
click at [380, 143] on select "Select submodel Diesel Light Van Turbo Diesel Turbo diesel 4WD Van Van petrol 4…" at bounding box center [357, 147] width 162 height 14
select select "VAN"
click at [276, 140] on select "Select submodel Diesel Light Van Turbo Diesel Turbo diesel 4WD Van Van petrol 4…" at bounding box center [357, 147] width 162 height 14
click at [596, 206] on button "Next" at bounding box center [600, 207] width 87 height 13
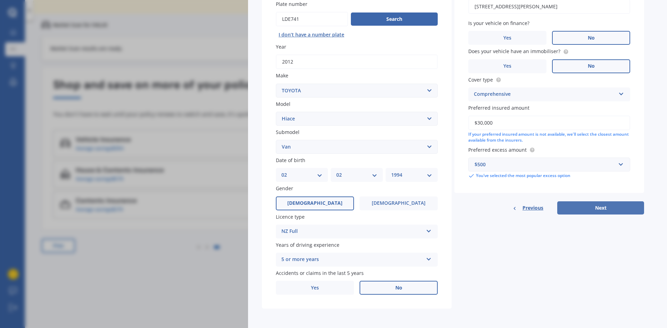
scroll to position [0, 0]
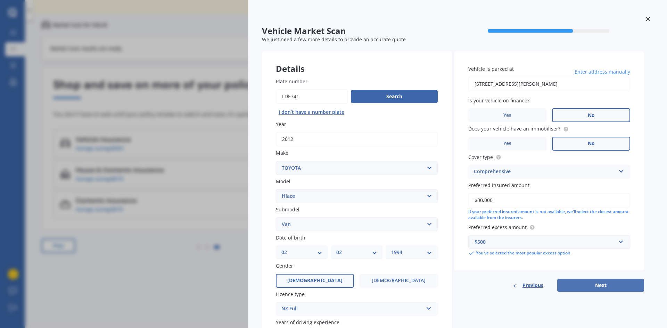
select select "02"
select select "1994"
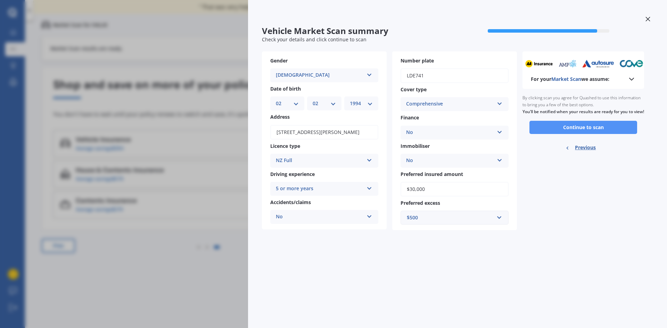
click at [558, 134] on button "Continue to scan" at bounding box center [583, 127] width 108 height 13
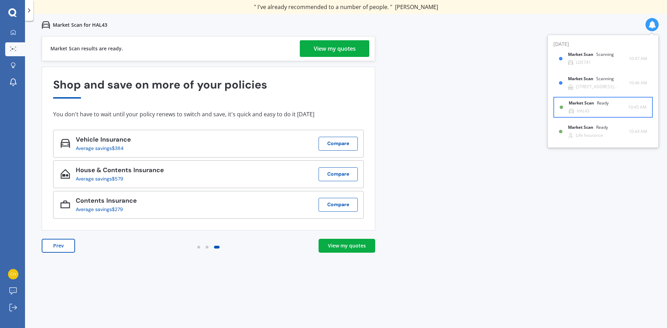
click at [582, 109] on div "HAL43" at bounding box center [582, 111] width 13 height 5
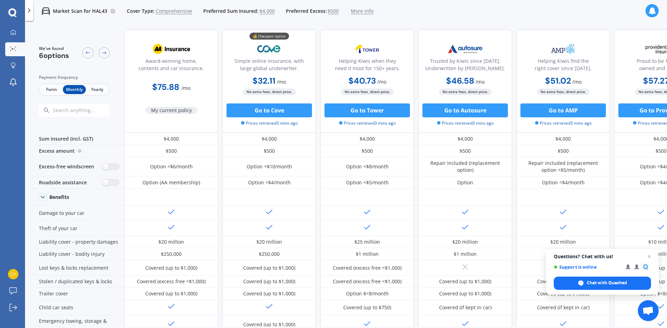
click at [48, 91] on span "Fortn" at bounding box center [51, 89] width 23 height 9
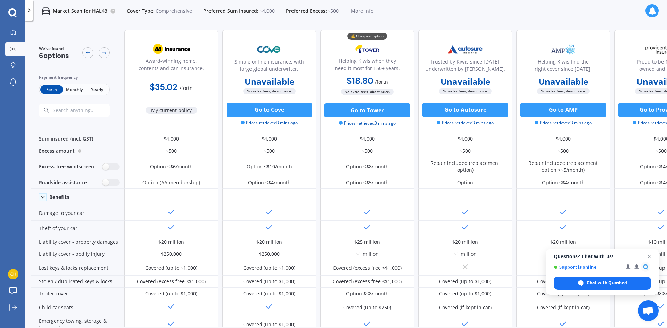
click at [73, 90] on span "Monthly" at bounding box center [74, 89] width 23 height 9
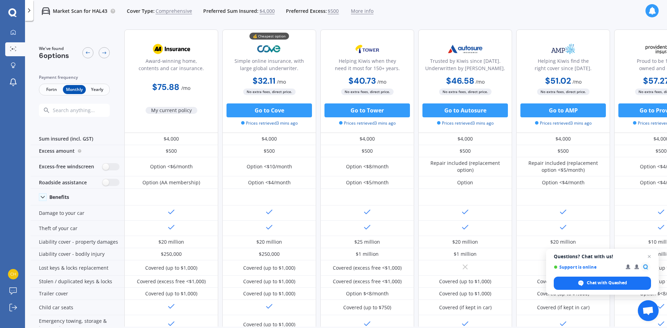
click at [104, 92] on span "Yearly" at bounding box center [97, 89] width 23 height 9
click at [69, 87] on span "Monthly" at bounding box center [74, 89] width 23 height 9
click at [363, 114] on button "Go to Tower" at bounding box center [366, 110] width 85 height 14
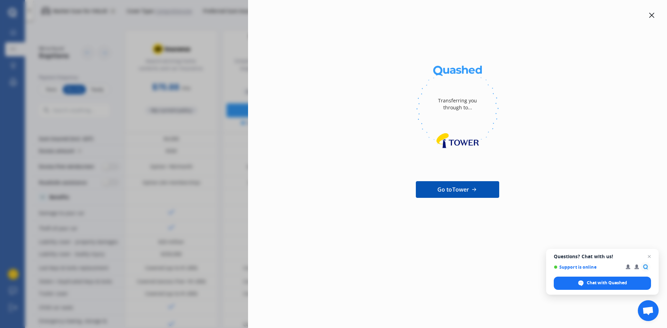
click at [461, 186] on span "Go to Tower" at bounding box center [453, 189] width 32 height 8
click at [652, 14] on icon at bounding box center [652, 16] width 6 height 6
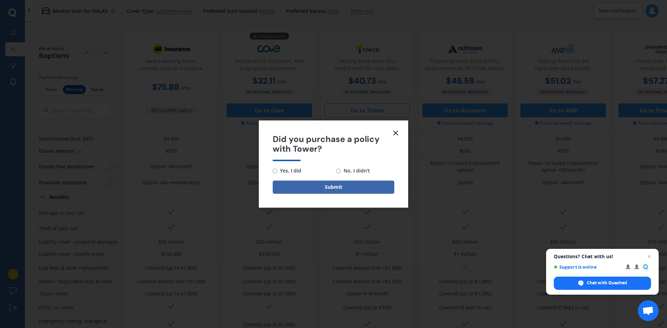
click at [275, 171] on input "Yes, I did" at bounding box center [275, 171] width 5 height 5
radio input "true"
click at [310, 184] on button "Submit" at bounding box center [334, 187] width 122 height 13
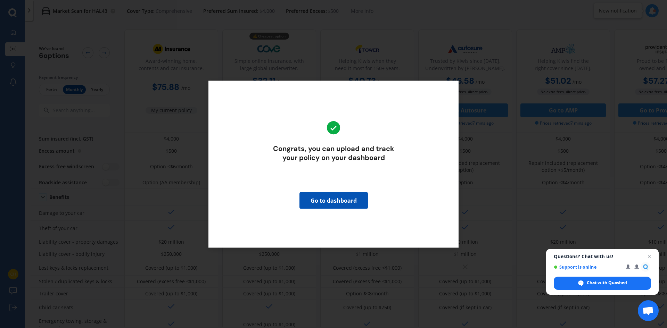
click at [497, 85] on div "Congrats, you can upload and track your policy on your dashboard Go to dashboard" at bounding box center [333, 164] width 667 height 328
click at [406, 61] on div "Congrats, you can upload and track your policy on your dashboard Go to dashboard" at bounding box center [333, 164] width 667 height 328
click at [339, 198] on link "Go to dashboard" at bounding box center [333, 200] width 68 height 17
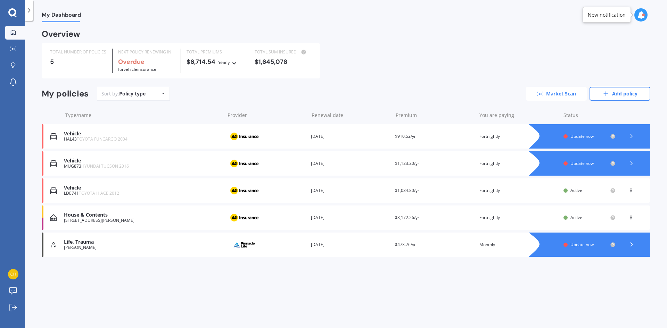
click at [546, 94] on link "Market Scan" at bounding box center [556, 94] width 61 height 14
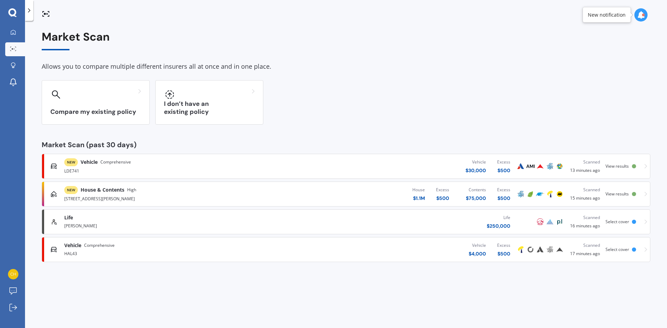
click at [633, 168] on div at bounding box center [634, 166] width 4 height 4
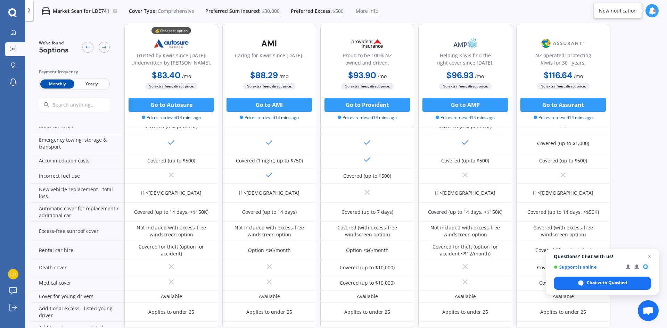
scroll to position [290, 0]
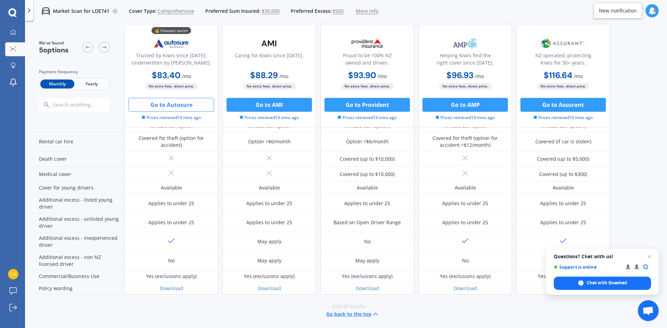
click at [172, 107] on button "Go to Autosure" at bounding box center [170, 105] width 85 height 14
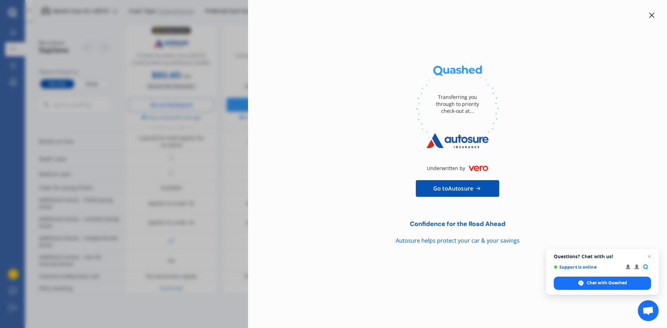
click at [650, 16] on icon at bounding box center [652, 16] width 6 height 6
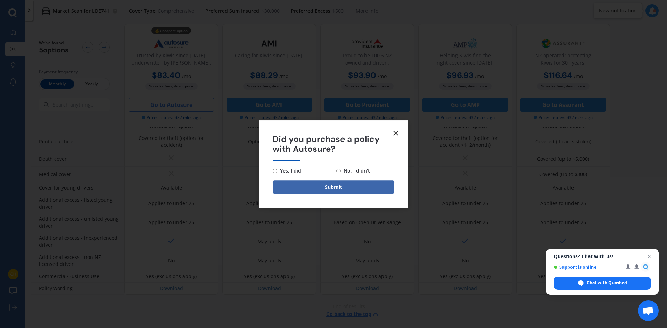
click at [338, 171] on input "No, I didn't" at bounding box center [338, 171] width 5 height 5
radio input "true"
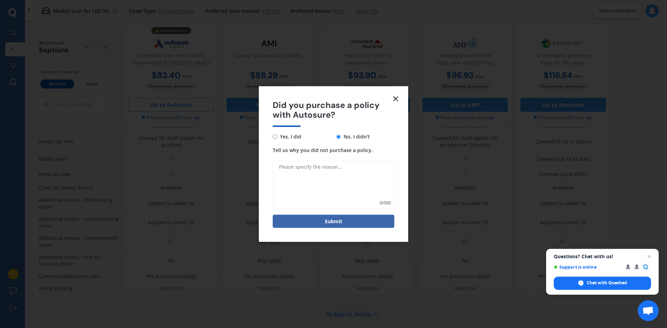
click at [325, 178] on textarea "Tell us why you did not purchase a policy." at bounding box center [334, 185] width 122 height 49
type textarea "did not fully cover"
click at [325, 222] on button "Submit" at bounding box center [334, 221] width 122 height 13
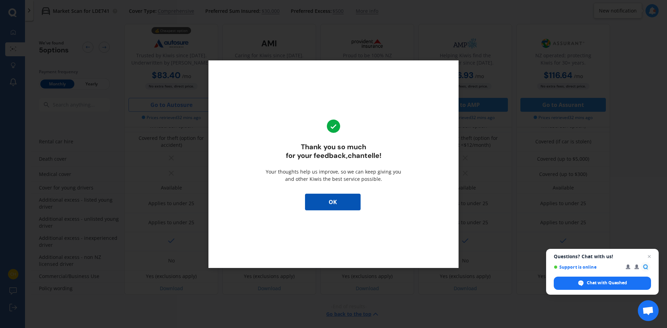
click at [335, 209] on button "OK" at bounding box center [333, 202] width 56 height 17
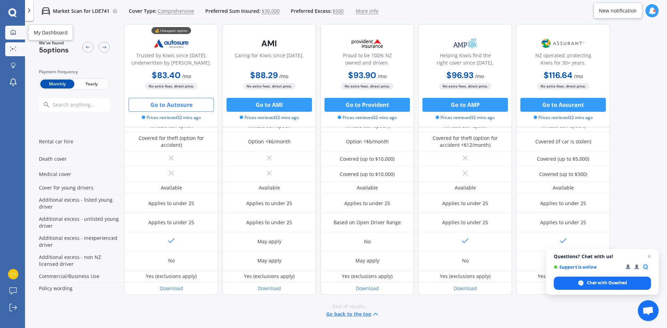
click at [14, 32] on icon at bounding box center [13, 33] width 6 height 6
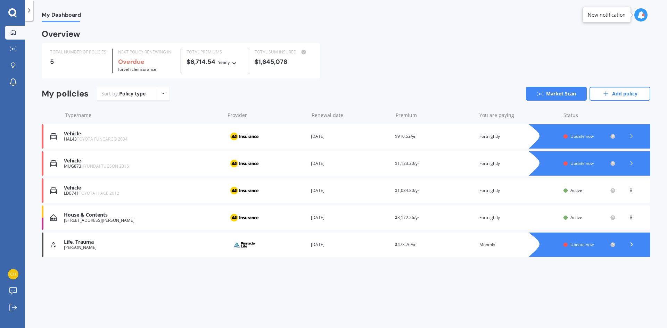
click at [213, 95] on div "Sort by: Policy type Policy type Alphabetical Date added Renewing next Market S…" at bounding box center [373, 94] width 553 height 14
click at [235, 64] on icon at bounding box center [234, 62] width 5 height 4
click at [238, 109] on span "Monthly" at bounding box center [233, 111] width 18 height 6
click at [623, 93] on link "Add policy" at bounding box center [619, 94] width 61 height 14
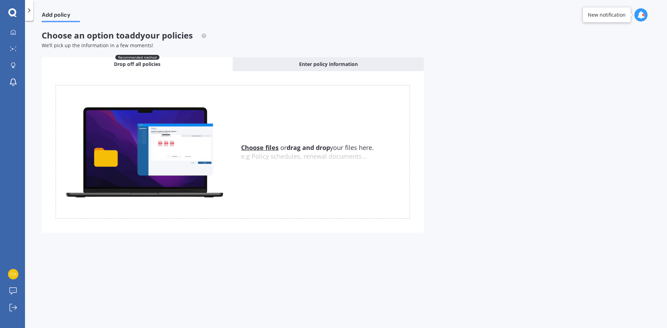
click at [196, 64] on div "Recommended method Drop off all policies" at bounding box center [137, 64] width 191 height 14
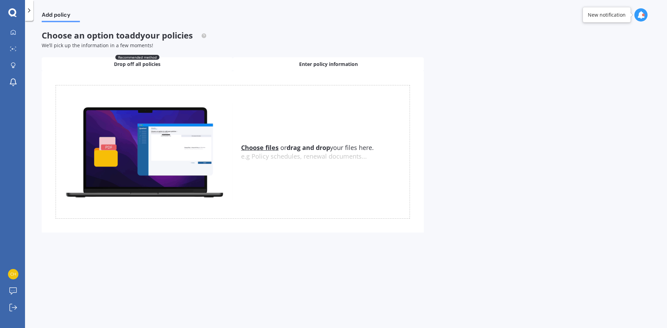
click at [316, 64] on span "Enter policy information" at bounding box center [328, 64] width 59 height 7
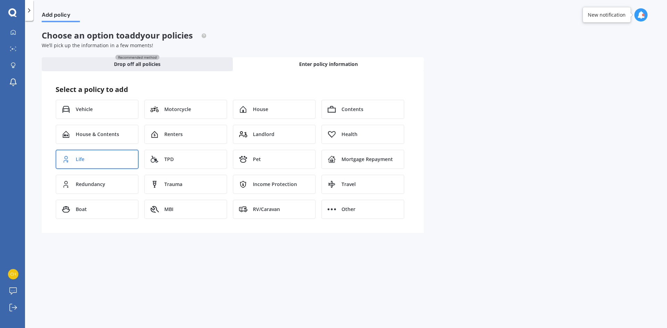
click at [96, 154] on div "Life" at bounding box center [97, 159] width 83 height 19
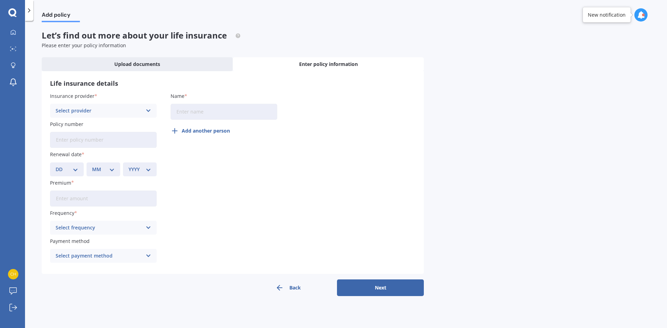
click at [128, 107] on div "Select provider" at bounding box center [99, 111] width 86 height 8
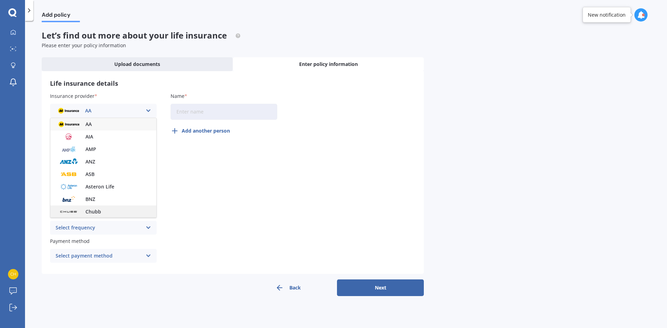
click at [99, 212] on span "Chubb" at bounding box center [93, 211] width 16 height 5
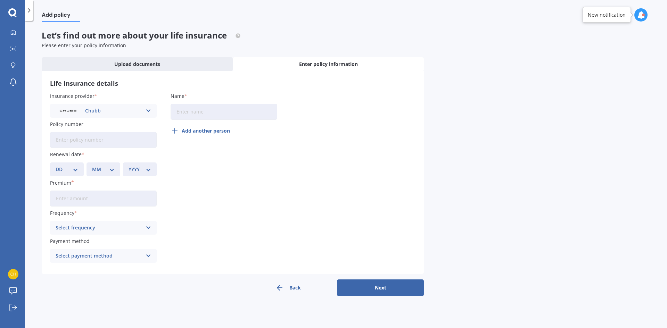
click at [197, 110] on input "Name" at bounding box center [224, 112] width 107 height 16
type input "[PERSON_NAME]"
click at [105, 143] on input "Policy number" at bounding box center [103, 140] width 107 height 16
type input "V"
paste input "541253"
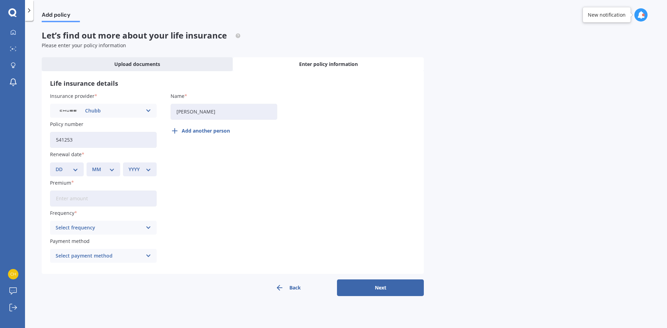
type input "541253"
click at [76, 166] on select "DD 01 02 03 04 05 06 07 08 09 10 11 12 13 14 15 16 17 18 19 20 21 22 23 24 25 2…" at bounding box center [67, 170] width 23 height 8
select select "25"
click at [56, 166] on select "DD 01 02 03 04 05 06 07 08 09 10 11 12 13 14 15 16 17 18 19 20 21 22 23 24 25 2…" at bounding box center [67, 170] width 23 height 8
click at [109, 175] on div "MM 01 02 03 04 05 06 07 08 09 10 11 12" at bounding box center [103, 170] width 34 height 14
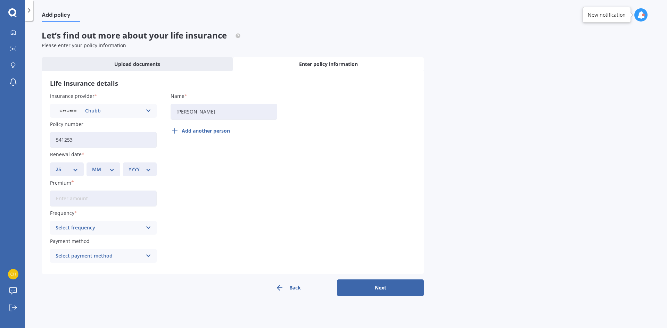
click at [109, 172] on select "MM 01 02 03 04 05 06 07 08 09 10 11 12" at bounding box center [103, 170] width 23 height 8
select select "09"
click at [92, 166] on select "MM 01 02 03 04 05 06 07 08 09 10 11 12" at bounding box center [103, 170] width 23 height 8
click at [147, 169] on select "YYYY 2027 2026 2025 2024 2023 2022 2021 2020 2019 2018 2017 2016 2015 2014 2013…" at bounding box center [139, 170] width 23 height 8
click at [148, 169] on select "YYYY 2027 2026 2025 2024 2023 2022 2021 2020 2019 2018 2017 2016 2015 2014 2013…" at bounding box center [139, 170] width 23 height 8
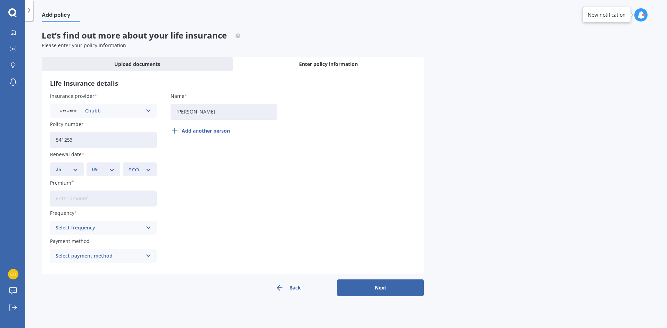
click at [148, 169] on select "YYYY 2027 2026 2025 2024 2023 2022 2021 2020 2019 2018 2017 2016 2015 2014 2013…" at bounding box center [139, 170] width 23 height 8
select select "2026"
click at [128, 166] on select "YYYY 2027 2026 2025 2024 2023 2022 2021 2020 2019 2018 2017 2016 2015 2014 2013…" at bounding box center [139, 170] width 23 height 8
click at [111, 196] on input "Premium" at bounding box center [103, 199] width 107 height 16
type input "$32.26"
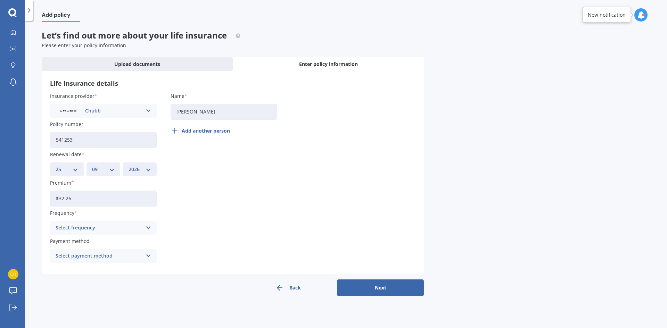
click at [118, 227] on div "Select frequency" at bounding box center [99, 228] width 86 height 8
click at [90, 288] on div "Fortnightly" at bounding box center [103, 291] width 106 height 13
click at [105, 257] on div "Select payment method" at bounding box center [99, 256] width 86 height 8
click at [107, 273] on div "Direct debit - bank account" at bounding box center [103, 269] width 106 height 13
click at [366, 288] on button "Next" at bounding box center [380, 288] width 87 height 17
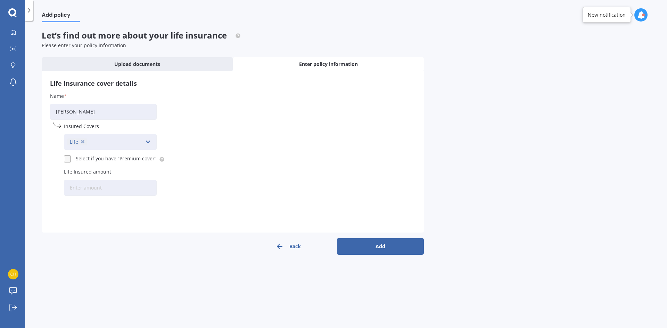
click at [123, 188] on input "Life Insured amount" at bounding box center [110, 188] width 93 height 16
